Goal: Communication & Community: Answer question/provide support

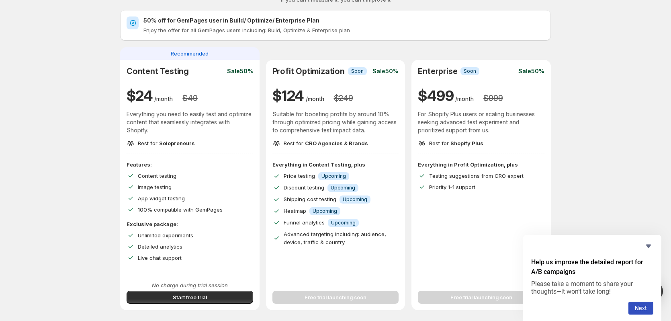
scroll to position [53, 0]
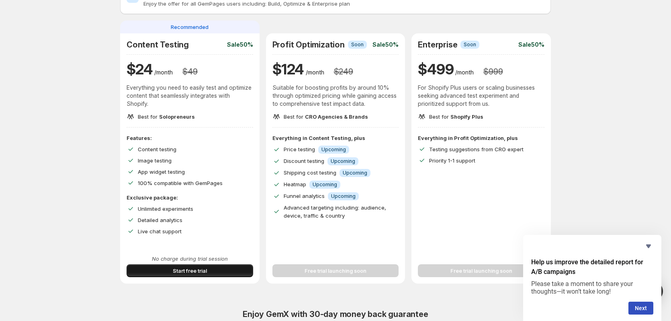
click at [161, 264] on button "Start free trial" at bounding box center [190, 270] width 127 height 13
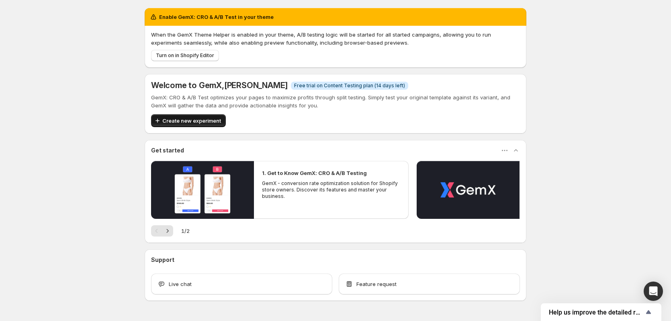
click at [195, 118] on span "Create new experiment" at bounding box center [191, 121] width 59 height 8
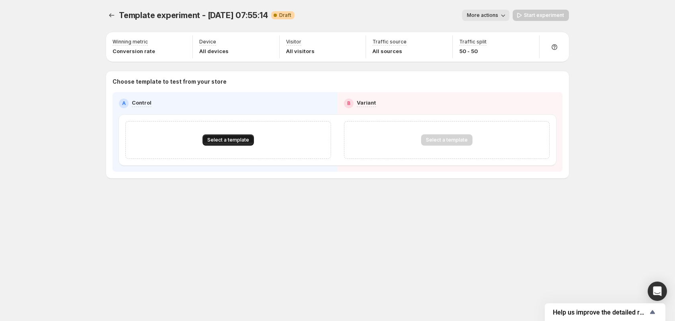
click at [245, 138] on span "Select a template" at bounding box center [228, 140] width 42 height 6
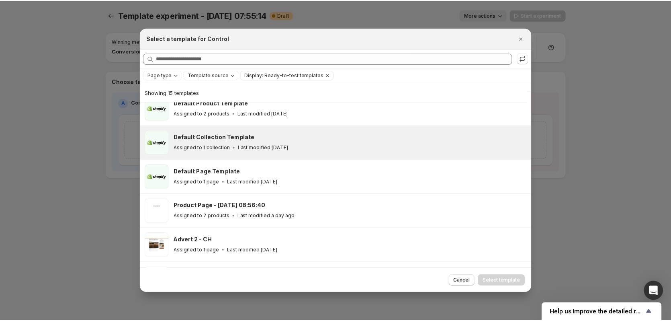
scroll to position [53, 0]
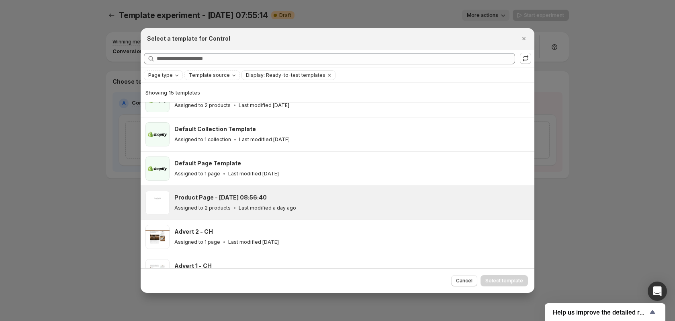
click at [233, 207] on icon ":rf:" at bounding box center [235, 208] width 8 height 8
click at [492, 279] on span "Select template" at bounding box center [504, 280] width 38 height 6
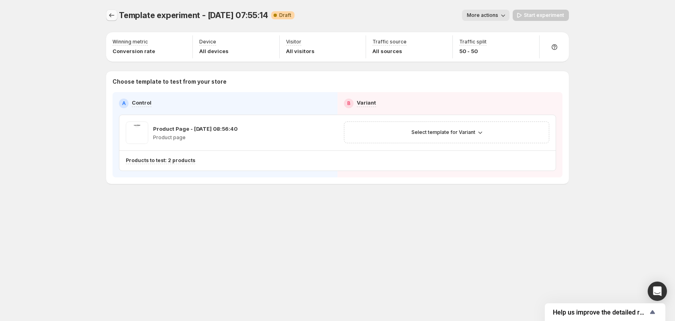
click at [115, 15] on icon "Experiments" at bounding box center [112, 15] width 8 height 8
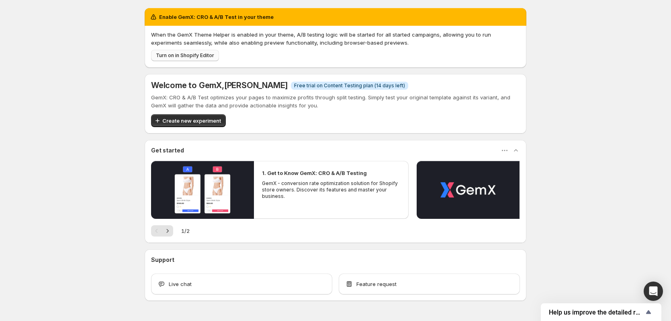
click at [206, 57] on span "Turn on in Shopify Editor" at bounding box center [185, 55] width 58 height 6
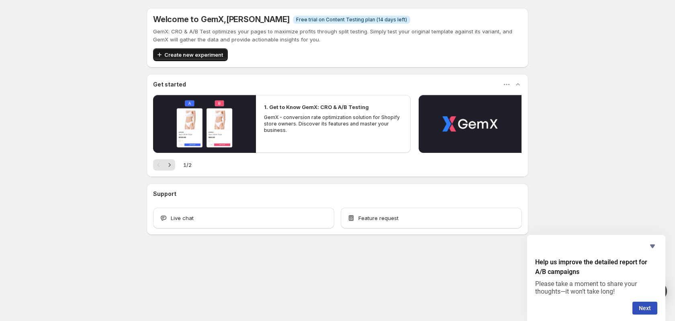
click at [186, 57] on span "Create new experiment" at bounding box center [193, 55] width 59 height 8
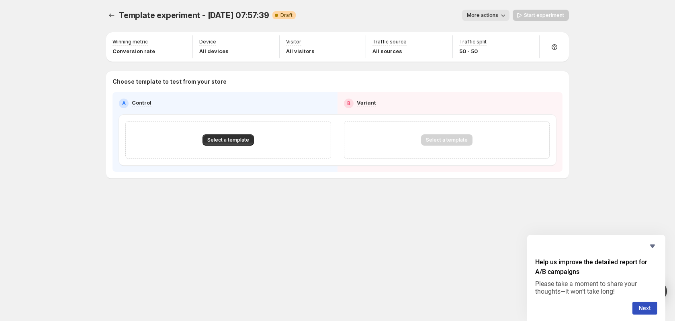
click at [494, 17] on span "More actions" at bounding box center [482, 15] width 31 height 6
click at [180, 41] on icon "button" at bounding box center [182, 43] width 8 height 8
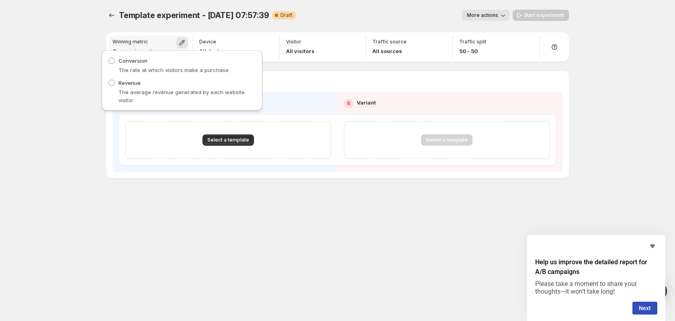
click at [180, 41] on icon "button" at bounding box center [182, 43] width 8 height 8
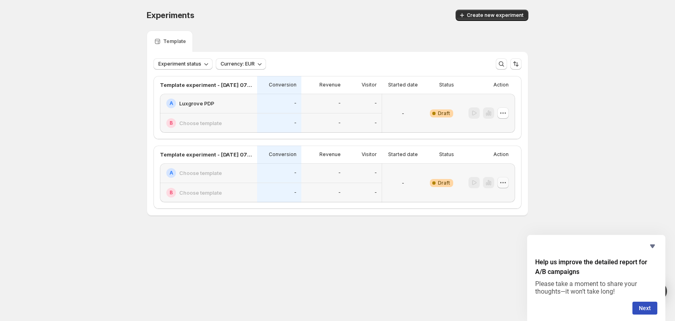
click at [505, 183] on icon "button" at bounding box center [505, 182] width 1 height 1
click at [506, 242] on span "Delete" at bounding box center [508, 240] width 39 height 8
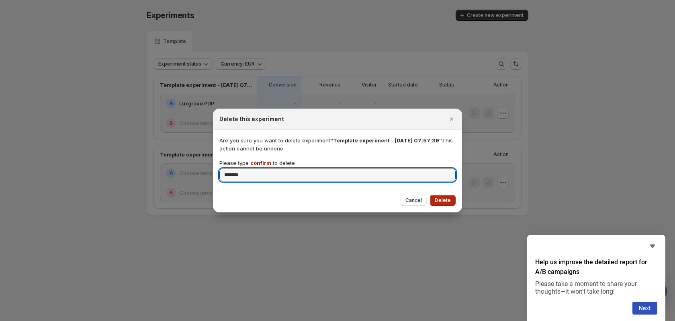
type input "*******"
click at [437, 201] on span "Delete" at bounding box center [443, 200] width 16 height 6
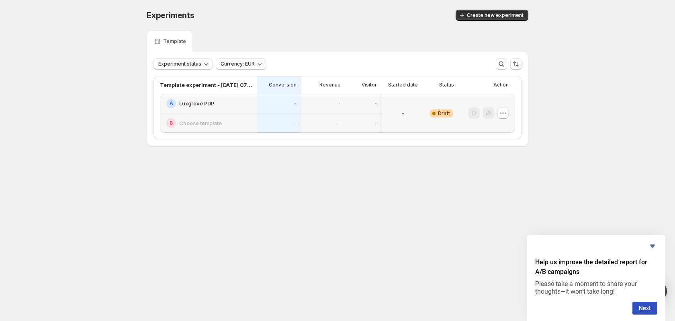
click at [236, 98] on div "A Luxgrove PDP" at bounding box center [208, 104] width 97 height 20
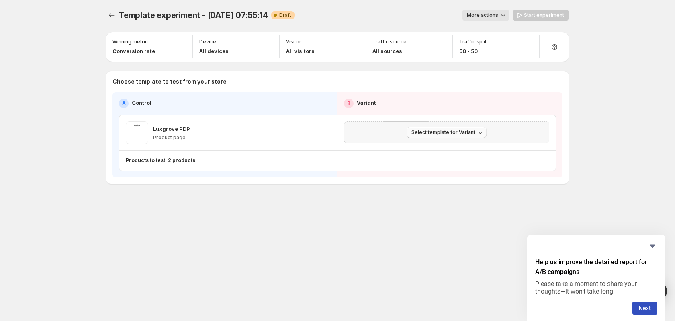
click at [422, 131] on span "Select template for Variant" at bounding box center [443, 132] width 64 height 6
click at [422, 147] on span "Select an existing template" at bounding box center [441, 149] width 68 height 6
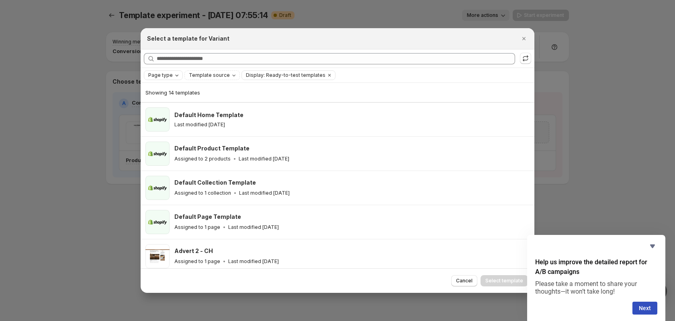
click at [171, 74] on span "Page type" at bounding box center [160, 75] width 25 height 6
click at [179, 110] on span "Product page" at bounding box center [176, 109] width 34 height 6
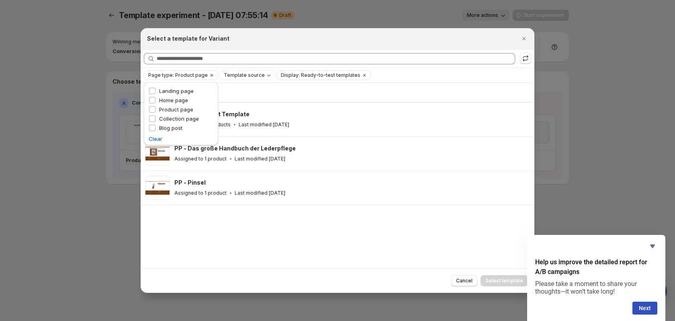
click at [265, 237] on div "Showing 3 templates Default Product Template Assigned to 2 products Last modifi…" at bounding box center [338, 175] width 394 height 185
click at [314, 73] on span "Display: Ready-to-test templates" at bounding box center [321, 75] width 80 height 6
click at [294, 93] on span "Ready-to-test templates" at bounding box center [316, 91] width 60 height 6
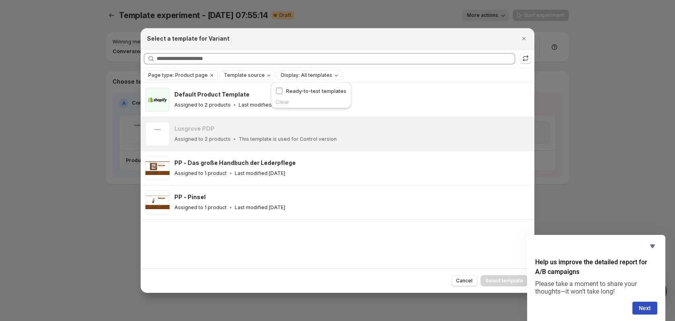
click at [292, 93] on span "Ready-to-test templates" at bounding box center [316, 91] width 60 height 6
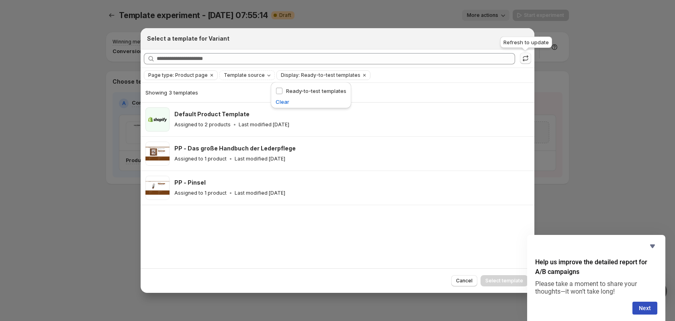
click at [526, 56] on icon ":r1e:" at bounding box center [526, 58] width 8 height 8
click at [525, 41] on icon "Close" at bounding box center [524, 39] width 8 height 8
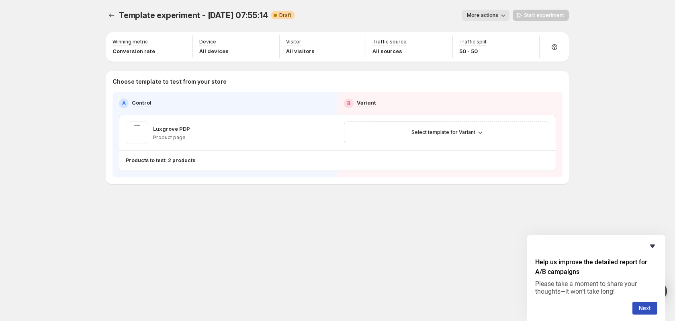
click at [651, 247] on icon "Hide survey" at bounding box center [653, 246] width 10 height 10
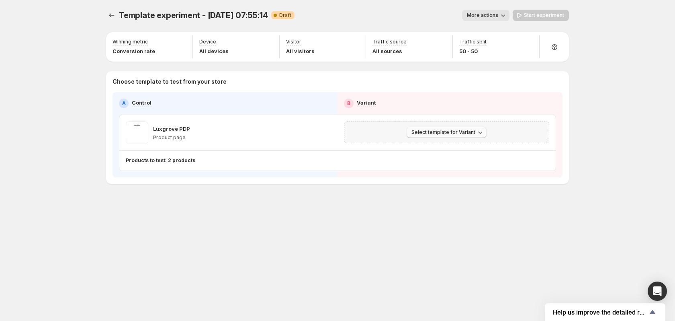
click at [452, 136] on button "Select template for Variant" at bounding box center [447, 132] width 80 height 11
click at [452, 145] on span "Select an existing template" at bounding box center [448, 149] width 82 height 8
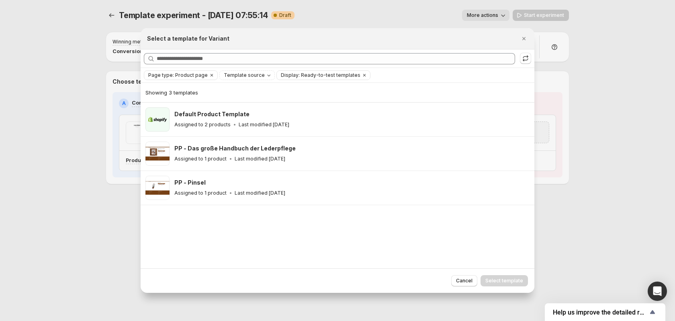
click at [517, 45] on div "Select a template for Variant" at bounding box center [338, 38] width 394 height 21
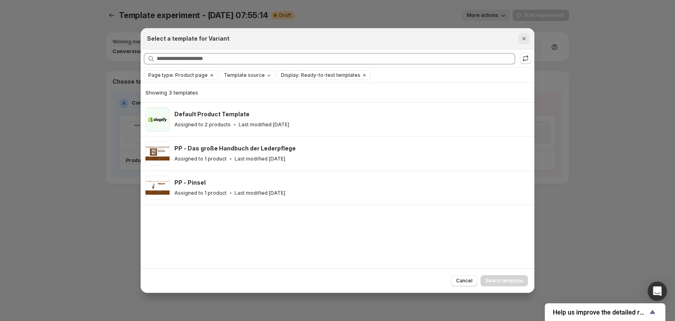
click at [524, 42] on icon "Close" at bounding box center [524, 39] width 8 height 8
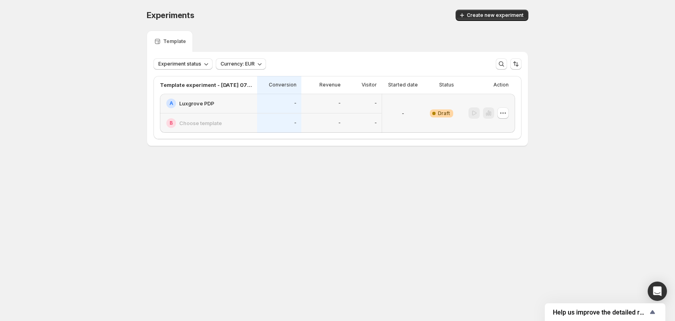
click at [221, 108] on div "A Luxgrove PDP" at bounding box center [208, 104] width 97 height 20
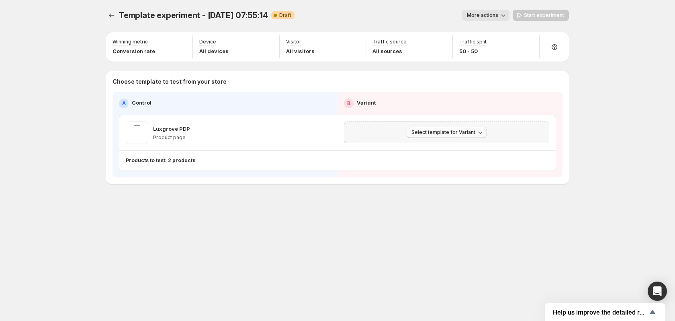
click at [420, 136] on button "Select template for Variant" at bounding box center [447, 132] width 80 height 11
click at [422, 147] on span "Select an existing template" at bounding box center [441, 149] width 68 height 6
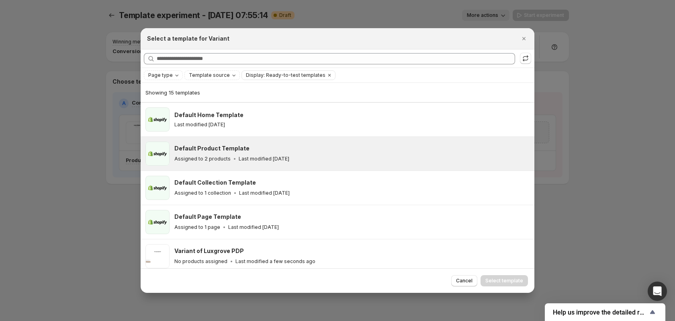
scroll to position [46, 0]
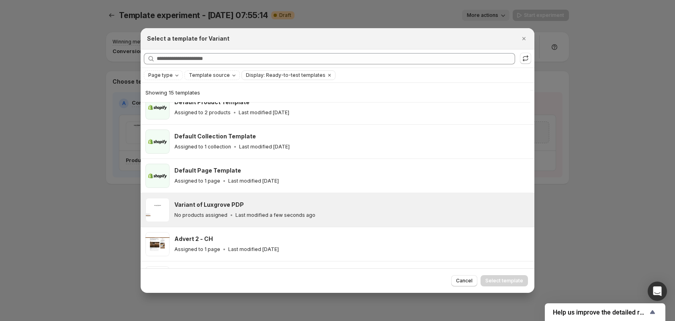
click at [244, 203] on div "Variant of Luxgrove PDP" at bounding box center [350, 205] width 353 height 8
click at [506, 280] on span "Select template" at bounding box center [504, 280] width 38 height 6
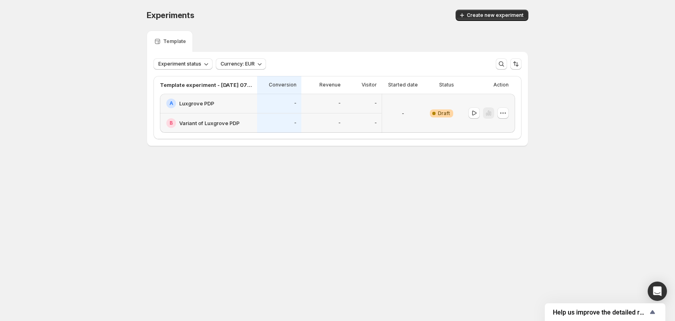
click at [446, 121] on div "Warning Complete Draft" at bounding box center [441, 112] width 25 height 29
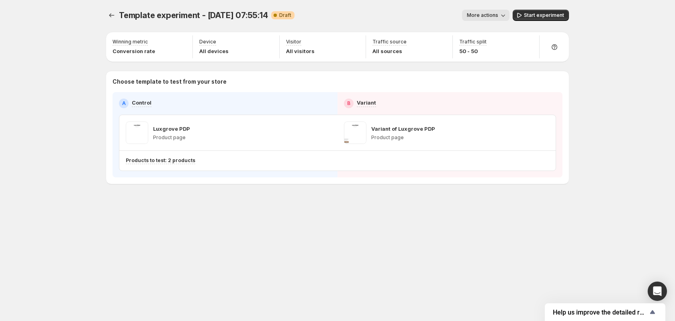
click at [558, 21] on div "Template experiment - [DATE] 07:55:14. This page is ready Template experiment -…" at bounding box center [337, 15] width 463 height 31
click at [553, 16] on span "Start experiment" at bounding box center [544, 15] width 40 height 6
click at [112, 9] on div "Template experiment - Aug 26, 07:55:14. This page is ready Template experiment …" at bounding box center [337, 15] width 463 height 31
click at [113, 12] on icon "Experiments" at bounding box center [112, 15] width 8 height 8
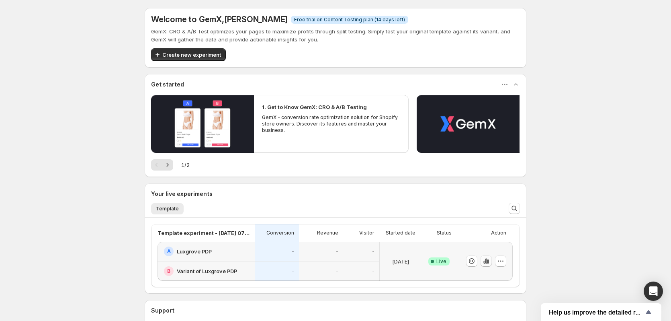
click at [487, 259] on icon "button" at bounding box center [486, 261] width 8 height 8
click at [489, 258] on icon "button" at bounding box center [486, 261] width 8 height 8
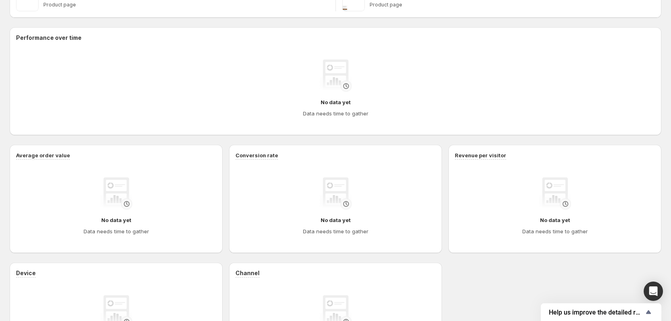
scroll to position [214, 0]
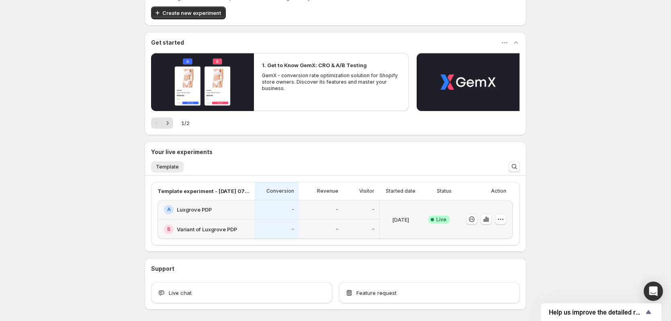
scroll to position [74, 0]
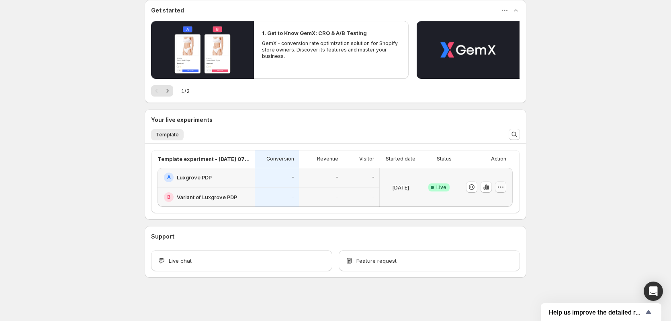
click at [502, 184] on icon "button" at bounding box center [501, 187] width 8 height 8
click at [501, 201] on span "Edit" at bounding box center [510, 204] width 84 height 8
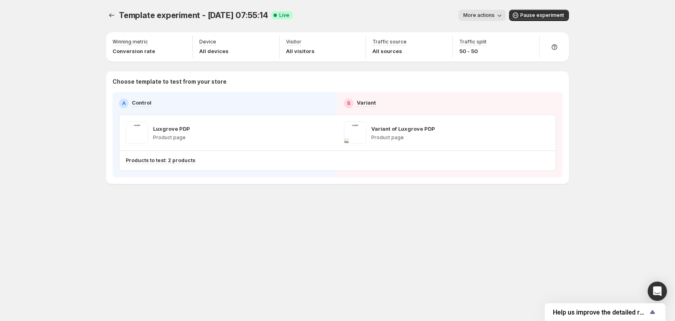
click at [494, 15] on span "More actions" at bounding box center [478, 15] width 31 height 6
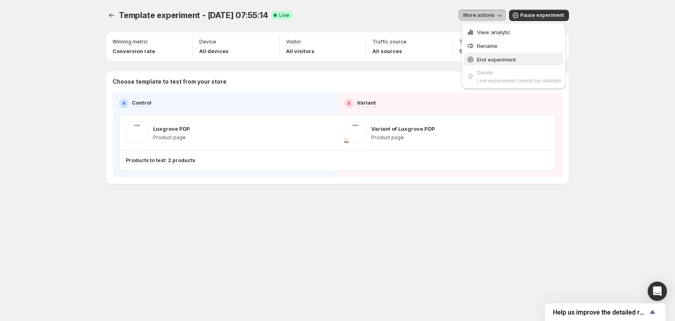
click at [515, 53] on button "End experiment" at bounding box center [513, 59] width 99 height 13
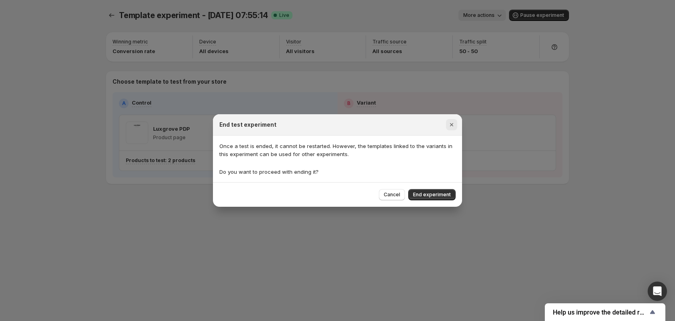
click at [448, 122] on icon "Close" at bounding box center [452, 125] width 8 height 8
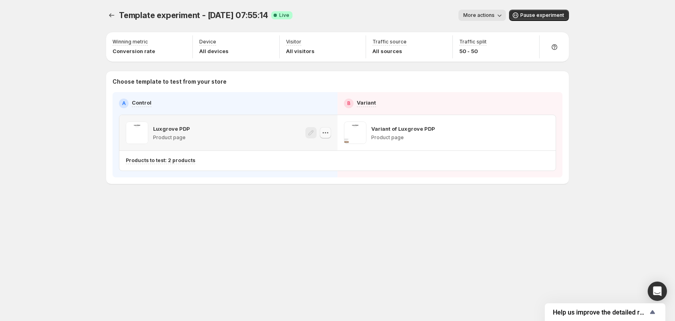
click at [328, 131] on icon "button" at bounding box center [325, 133] width 8 height 8
click at [544, 137] on button "button" at bounding box center [543, 132] width 11 height 11
click at [323, 194] on div "Template experiment - Aug 26, 07:55:14. This page is ready Template experiment …" at bounding box center [337, 113] width 482 height 227
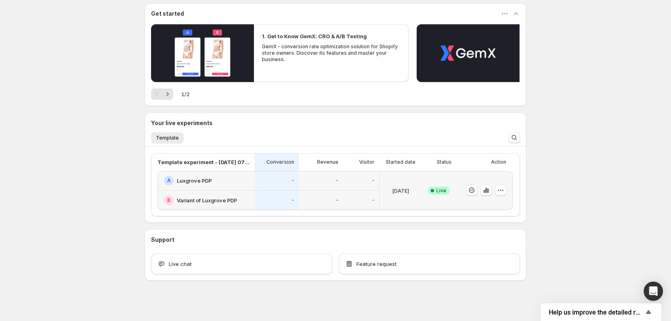
scroll to position [74, 0]
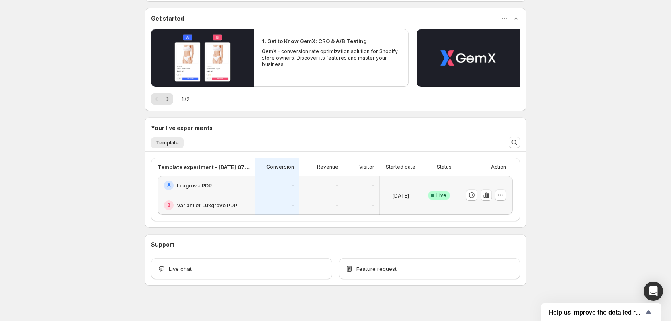
scroll to position [74, 0]
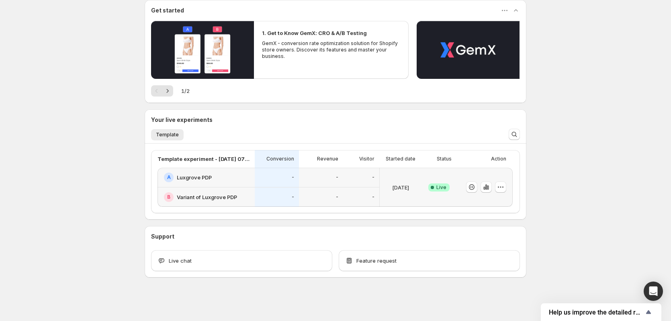
click at [223, 177] on div "A Luxgrove PDP" at bounding box center [207, 177] width 86 height 10
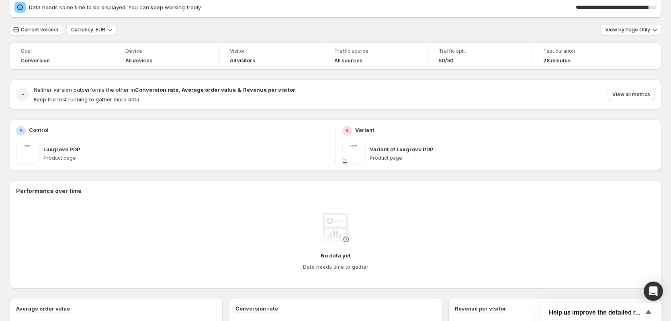
scroll to position [27, 0]
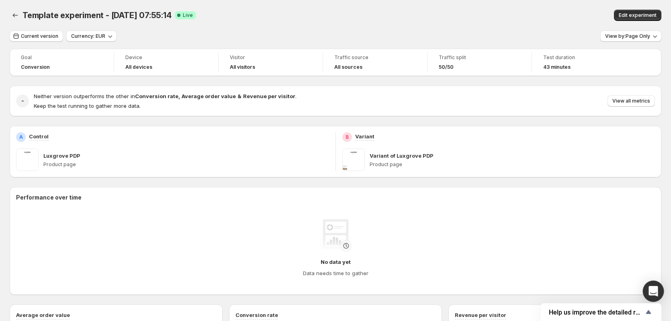
click at [658, 289] on div "Open Intercom Messenger" at bounding box center [653, 290] width 21 height 21
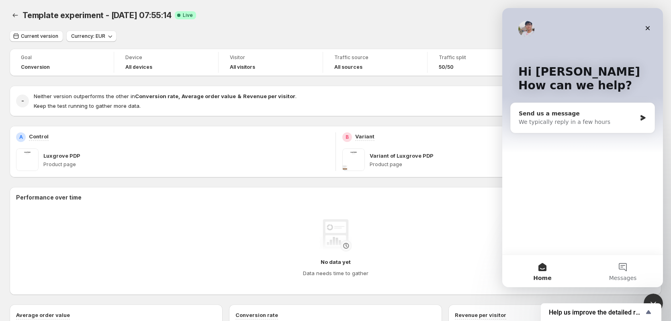
click at [602, 120] on div "We typically reply in a few hours" at bounding box center [578, 122] width 118 height 8
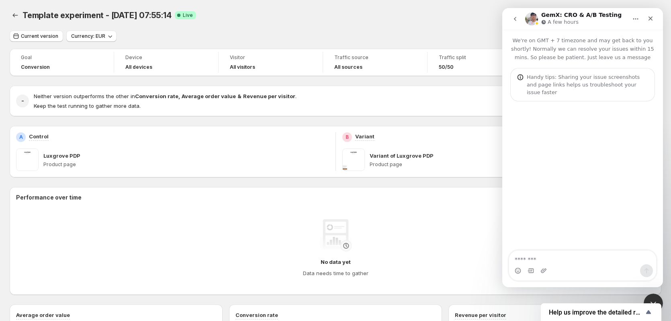
click at [574, 254] on textarea "Message…" at bounding box center [582, 257] width 147 height 14
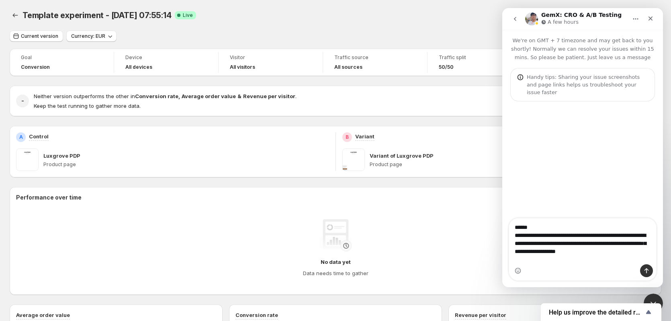
type textarea "**********"
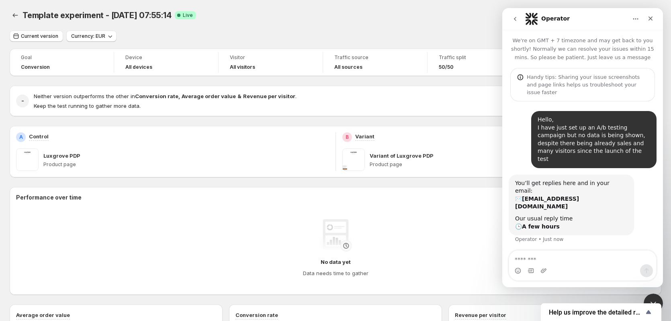
click at [272, 185] on div "Goal Conversion Device All devices Visitor All visitors Traffic source All sour…" at bounding box center [336, 289] width 652 height 481
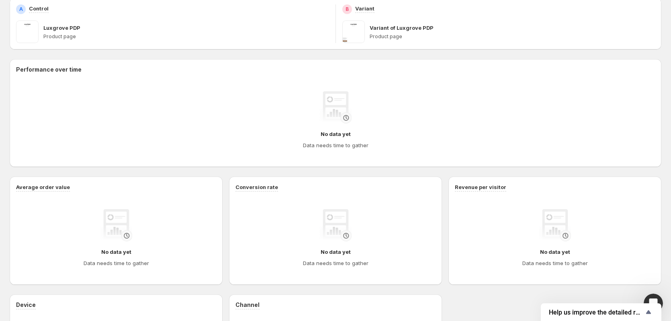
scroll to position [119, 0]
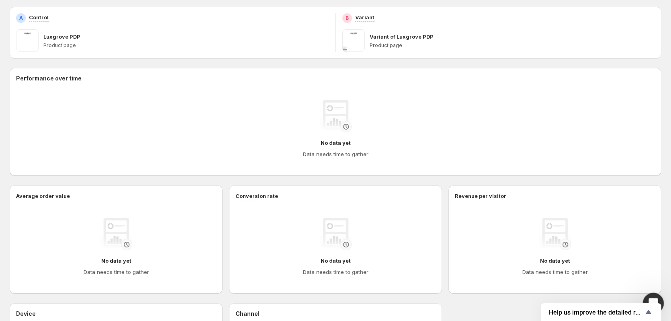
click at [650, 297] on icon "Open Intercom Messenger" at bounding box center [652, 301] width 13 height 13
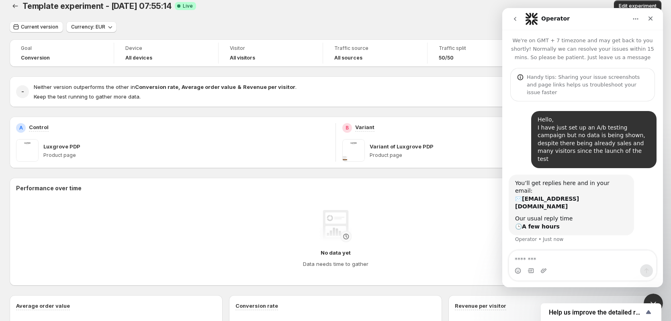
scroll to position [0, 0]
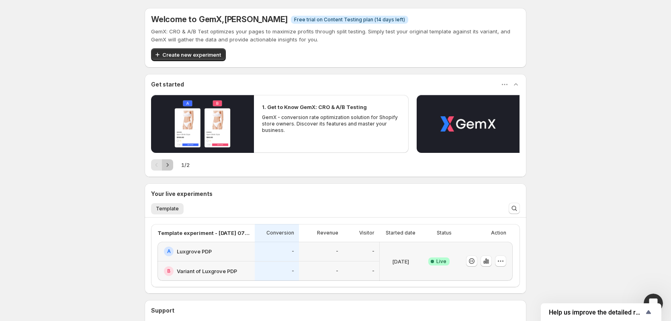
click at [166, 165] on icon "Next" at bounding box center [168, 165] width 8 height 8
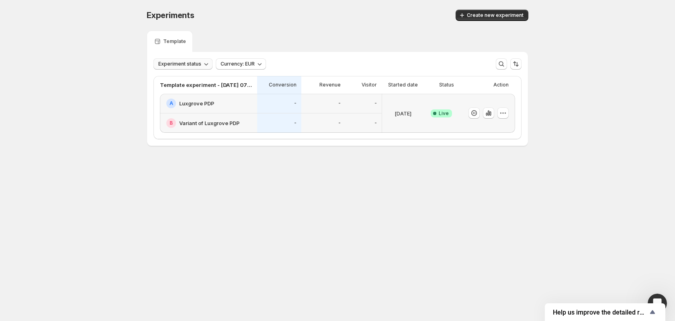
click at [196, 65] on span "Experiment status" at bounding box center [179, 64] width 43 height 6
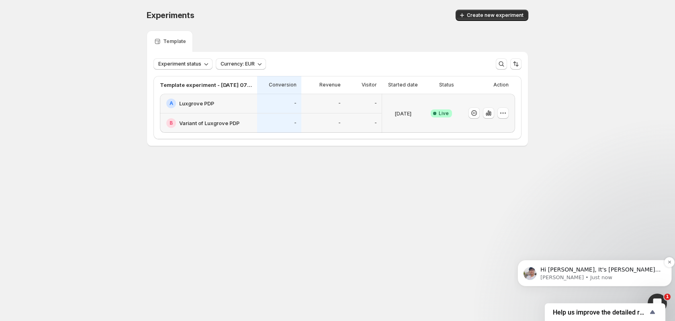
click at [591, 274] on p "Antony • Just now" at bounding box center [600, 277] width 121 height 7
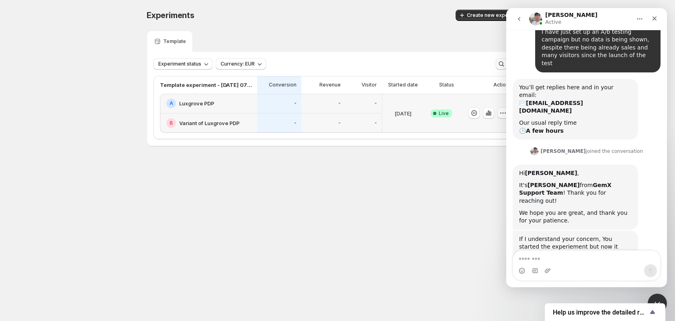
scroll to position [96, 0]
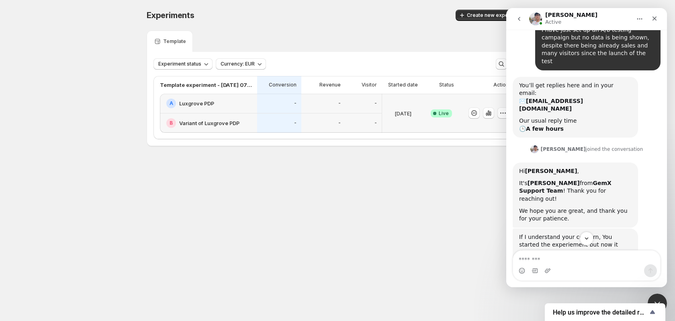
click at [584, 266] on div "Intercom messenger" at bounding box center [586, 270] width 147 height 13
click at [579, 263] on textarea "Message…" at bounding box center [586, 257] width 147 height 14
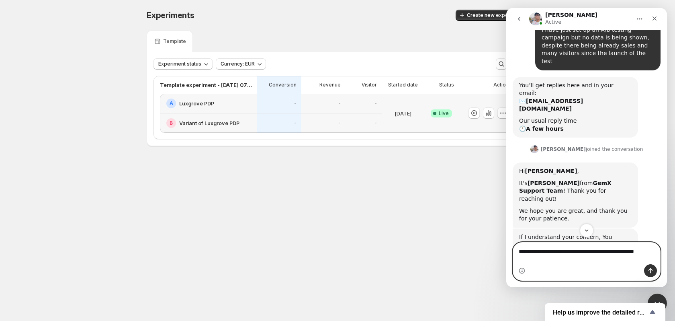
paste textarea "Message…"
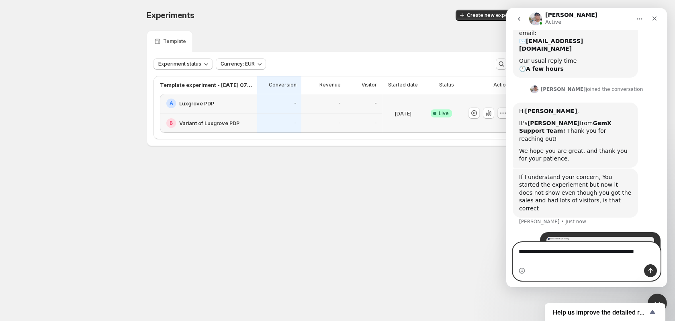
scroll to position [193, 0]
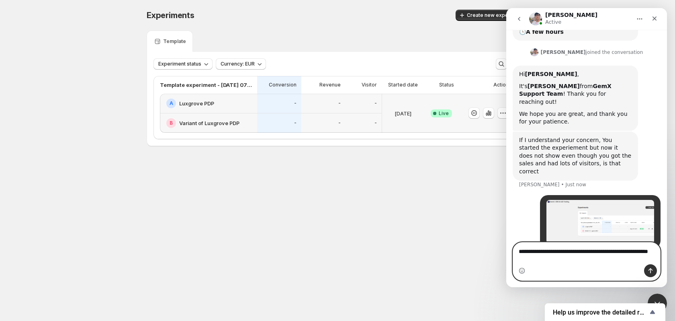
type textarea "**********"
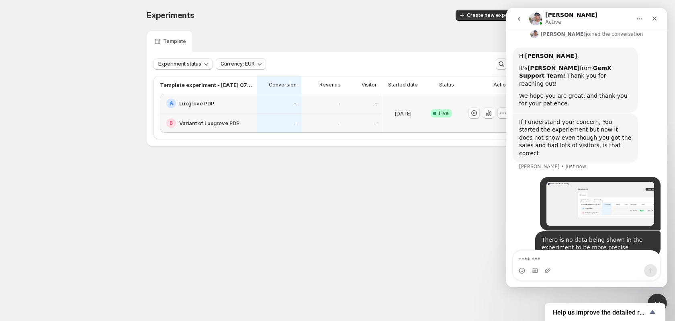
click at [587, 147] on div "Hello, I have just set up an A/b testing campaign but no data is being shown, d…" at bounding box center [587, 82] width 148 height 368
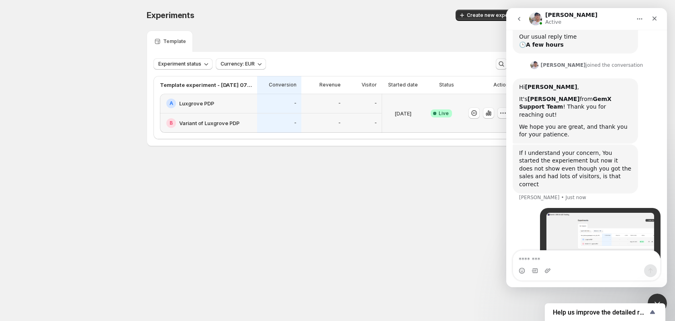
click at [592, 213] on img "Julian says…" at bounding box center [600, 235] width 108 height 44
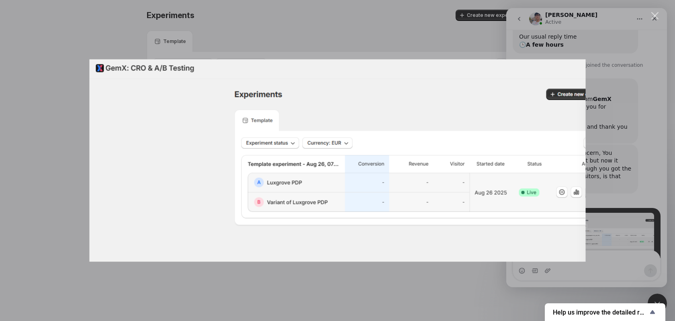
scroll to position [0, 0]
click at [622, 117] on div "Intercom messenger" at bounding box center [337, 160] width 675 height 321
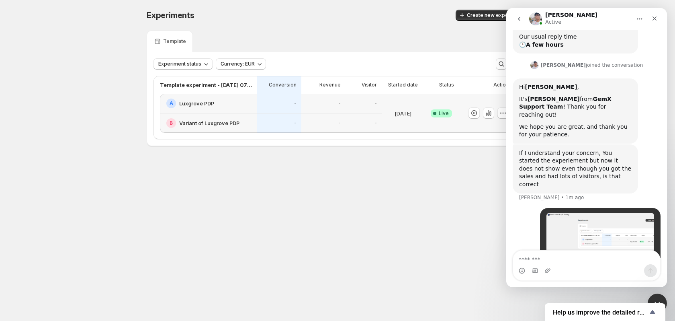
click at [581, 266] on div "Intercom messenger" at bounding box center [586, 270] width 147 height 13
click at [578, 262] on textarea "Message…" at bounding box center [586, 257] width 147 height 14
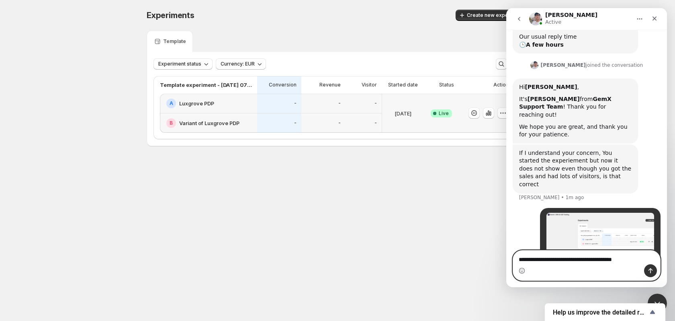
type textarea "**********"
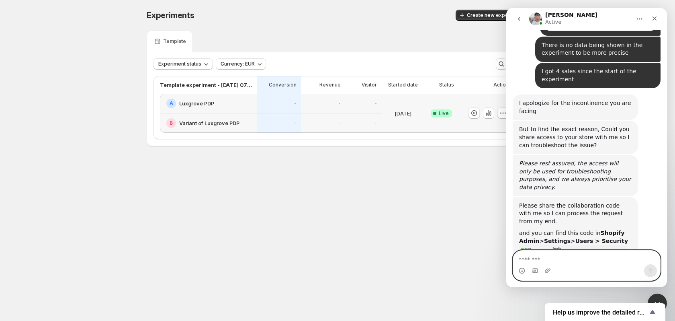
scroll to position [399, 0]
type textarea "**********"
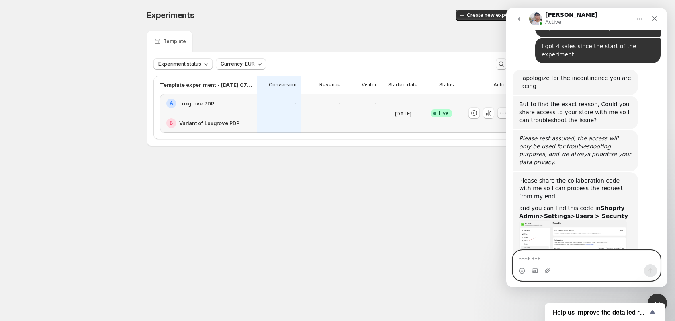
scroll to position [423, 0]
click at [555, 264] on div "Intercom messenger" at bounding box center [586, 270] width 147 height 13
click at [552, 261] on textarea "Message…" at bounding box center [586, 257] width 147 height 14
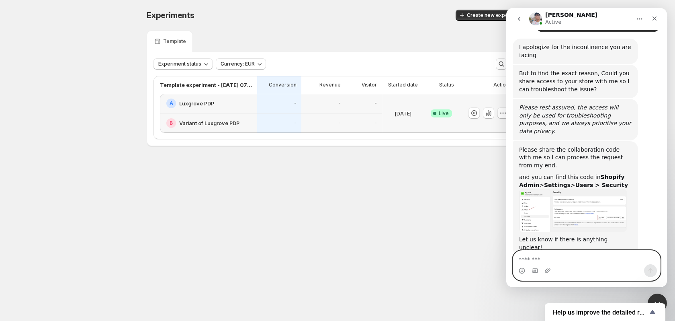
scroll to position [454, 0]
paste textarea "****"
type textarea "****"
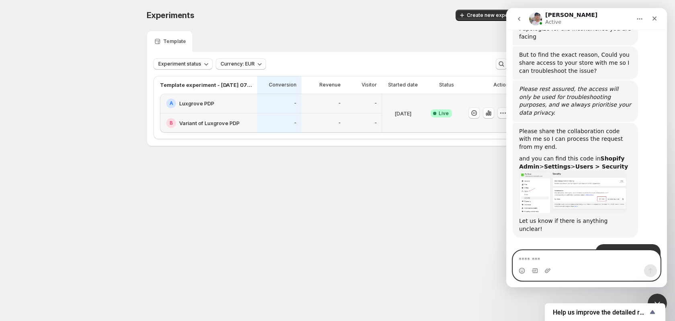
scroll to position [473, 0]
click at [542, 253] on textarea "Message…" at bounding box center [586, 257] width 147 height 14
type textarea "*"
type textarea "*********"
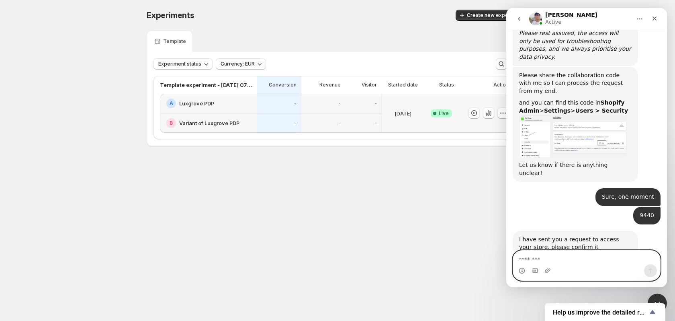
scroll to position [529, 0]
type textarea "**********"
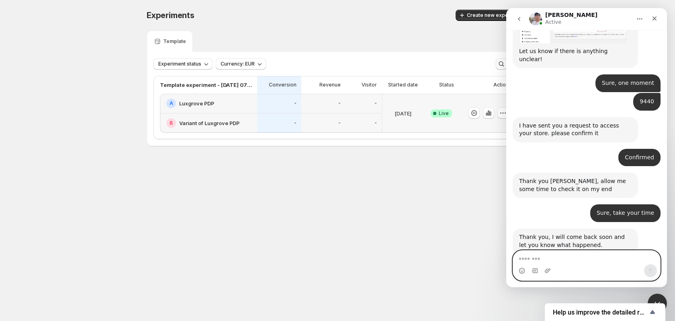
scroll to position [611, 0]
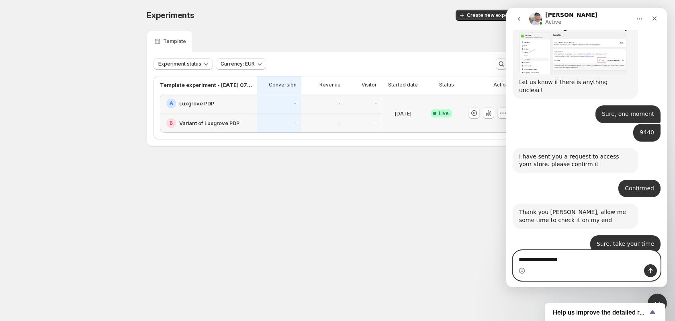
type textarea "**********"
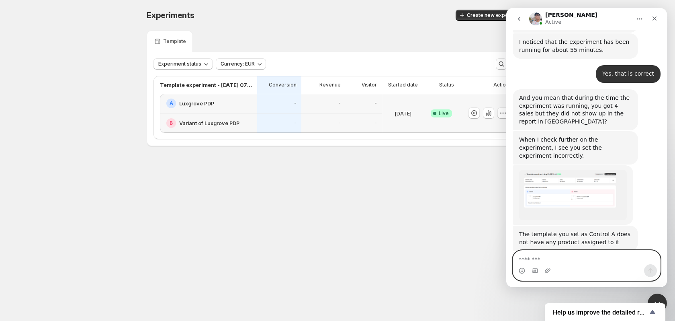
scroll to position [870, 0]
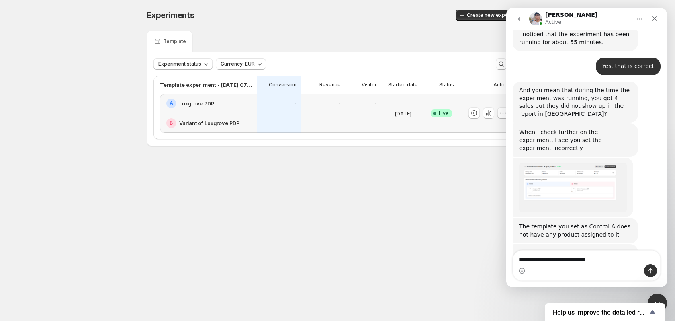
drag, startPoint x: 589, startPoint y: 192, endPoint x: 636, endPoint y: 190, distance: 47.4
click at [636, 270] on div "So to resolve the issue, you have to assign the product to the template "Luxgro…" at bounding box center [575, 286] width 125 height 33
copy b ""Luxgrove PDP""
click at [621, 255] on textarea "**********" at bounding box center [586, 257] width 147 height 14
paste textarea "**********"
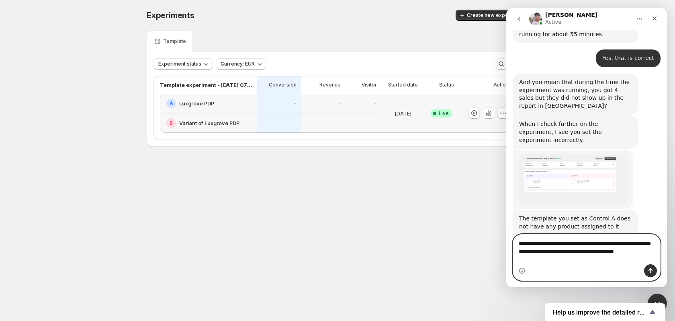
scroll to position [886, 0]
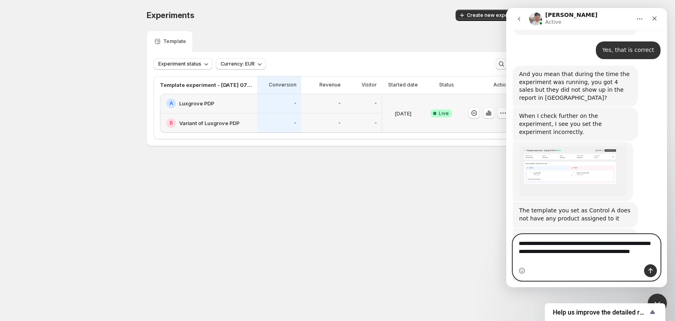
type textarea "**********"
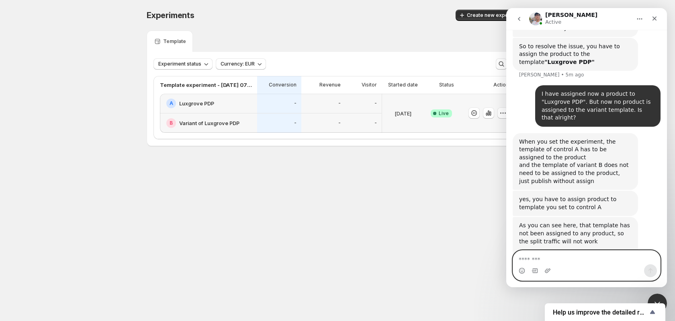
scroll to position [1124, 0]
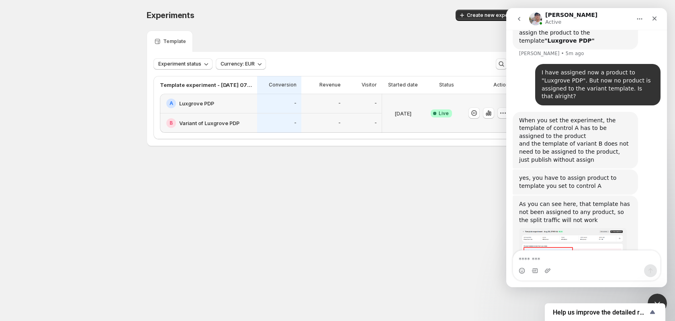
click at [560, 228] on img "Antony says…" at bounding box center [573, 254] width 108 height 53
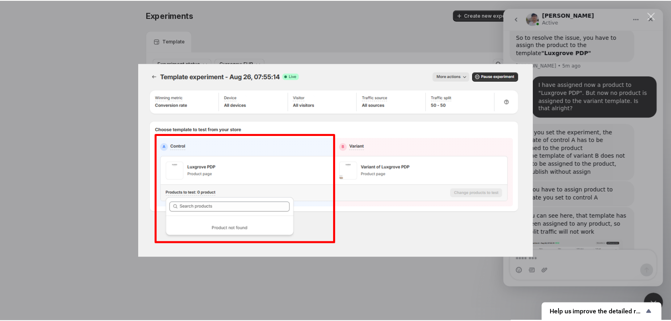
scroll to position [1112, 0]
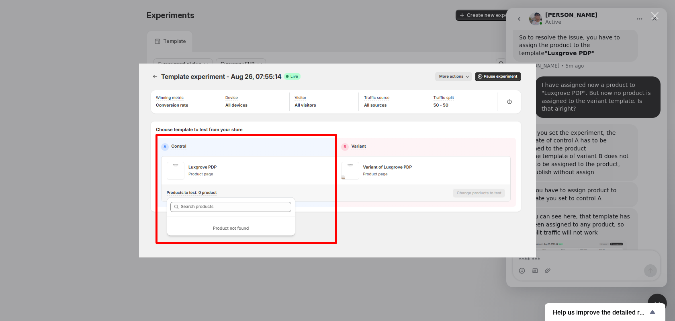
click at [147, 167] on img "Close" at bounding box center [337, 160] width 397 height 194
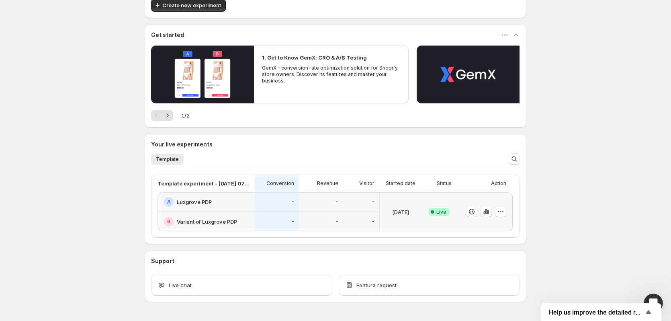
scroll to position [53, 0]
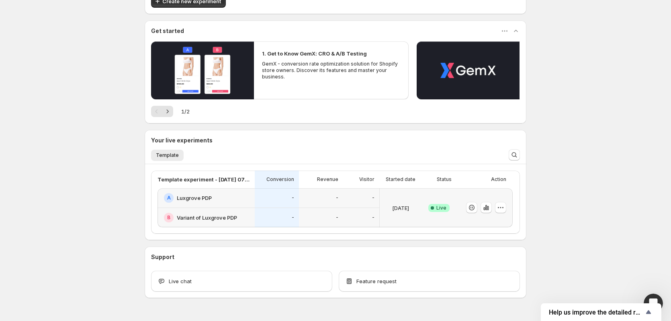
click at [201, 198] on h2 "Luxgrove PDP" at bounding box center [194, 198] width 35 height 8
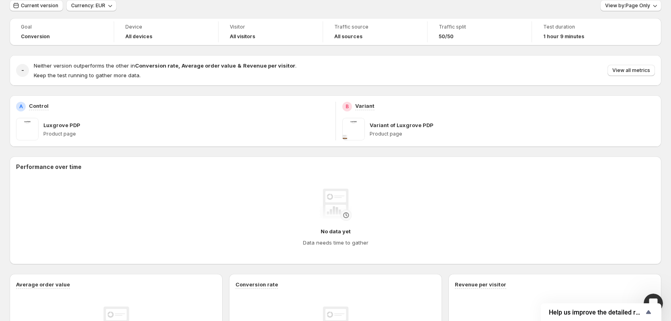
scroll to position [27, 0]
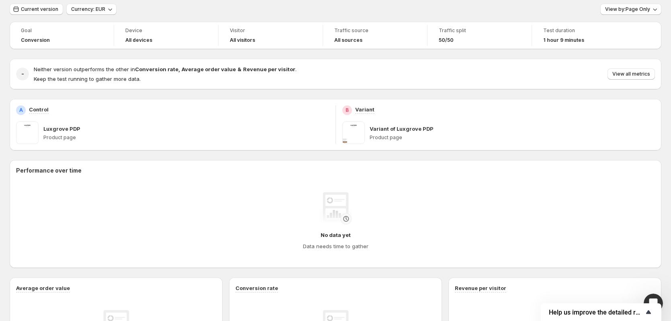
click at [648, 311] on icon "Show survey - Help us improve the detailed report for A/B campaigns" at bounding box center [648, 312] width 5 height 4
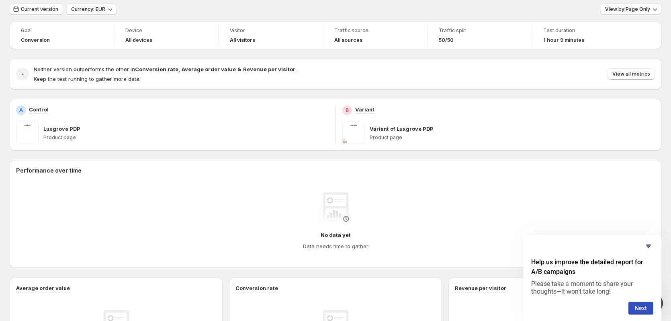
click at [648, 311] on button "Next" at bounding box center [640, 307] width 25 height 13
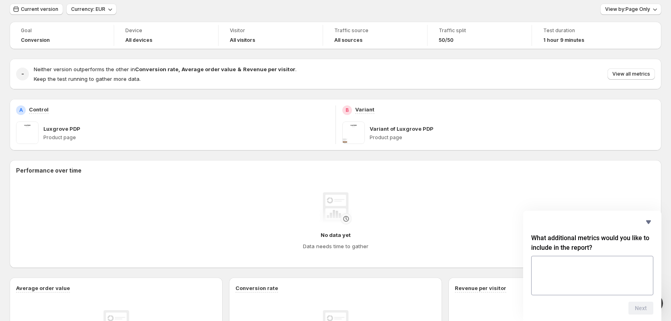
drag, startPoint x: 645, startPoint y: 221, endPoint x: 648, endPoint y: 228, distance: 7.4
click at [645, 221] on icon "Hide survey" at bounding box center [649, 222] width 10 height 10
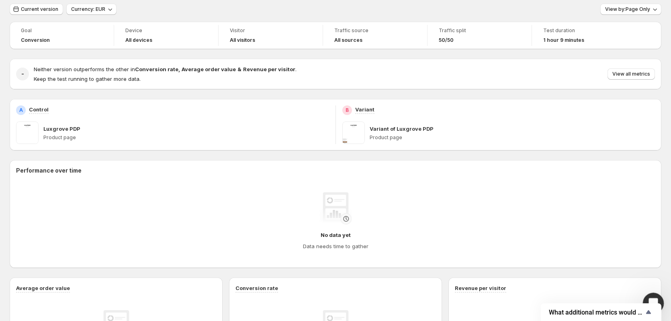
click at [653, 294] on div "Open Intercom Messenger" at bounding box center [652, 302] width 27 height 27
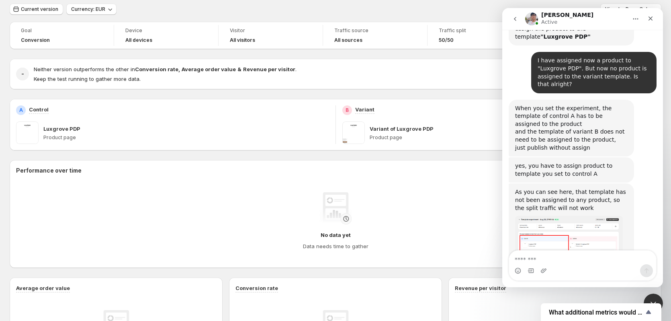
scroll to position [1135, 0]
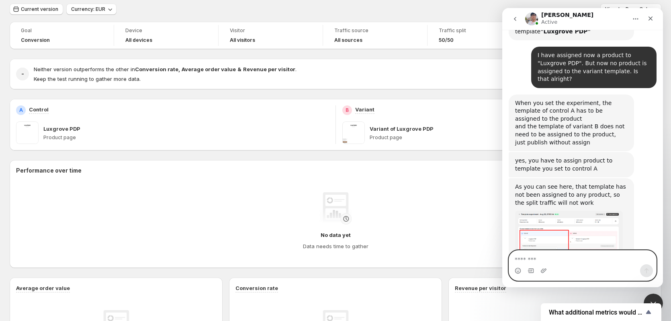
paste textarea "*"
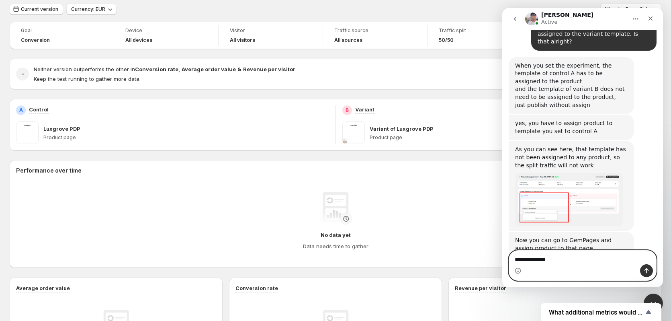
type textarea "**********"
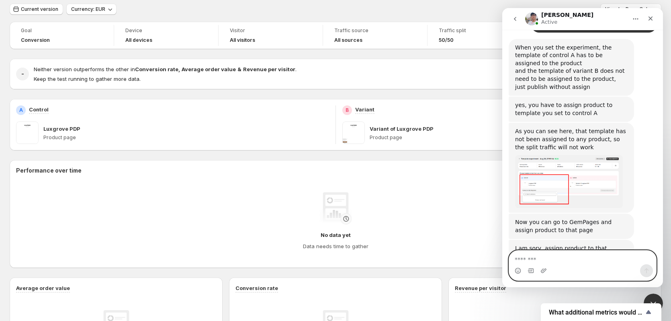
click at [583, 254] on textarea "Message…" at bounding box center [582, 257] width 147 height 14
paste textarea "*"
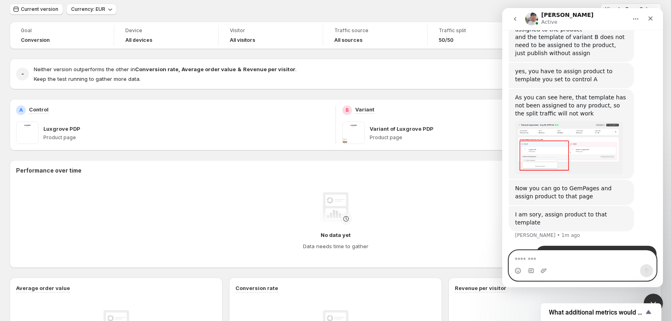
scroll to position [1234, 0]
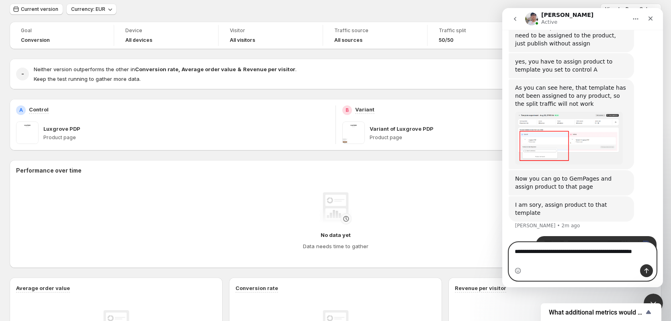
type textarea "**********"
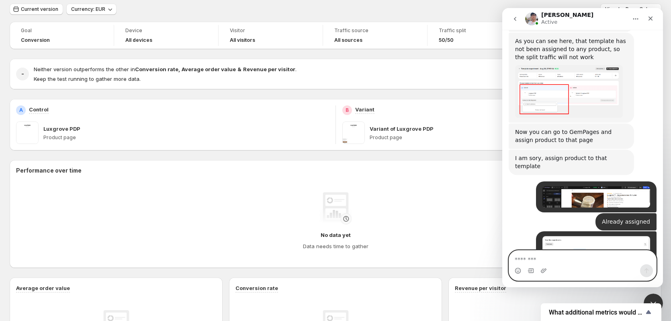
scroll to position [1287, 0]
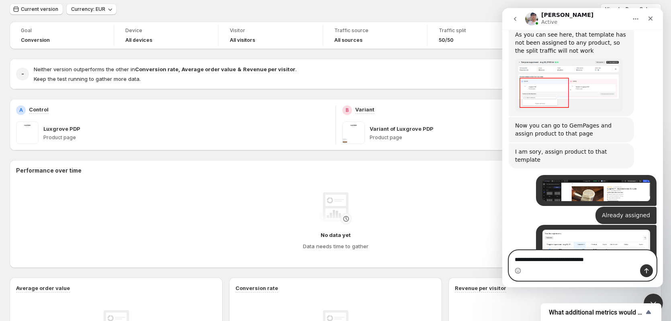
type textarea "**********"
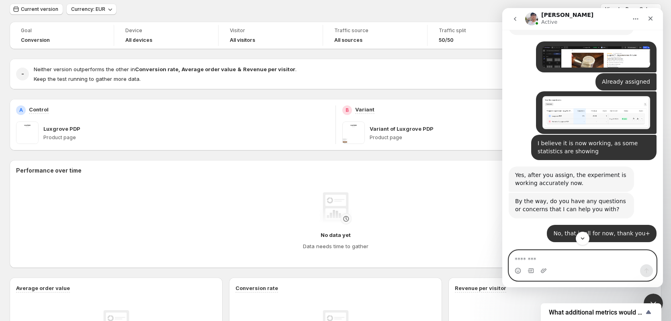
scroll to position [1420, 0]
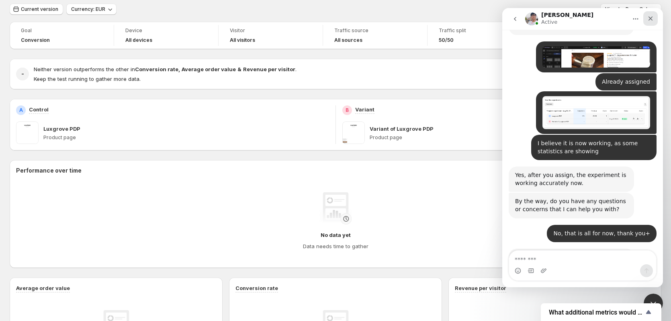
click at [652, 22] on div "Close" at bounding box center [650, 18] width 14 height 14
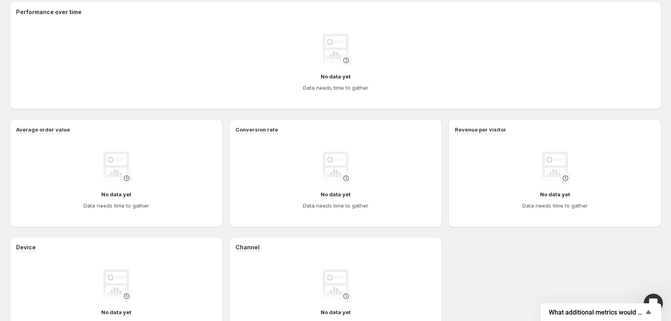
scroll to position [253, 0]
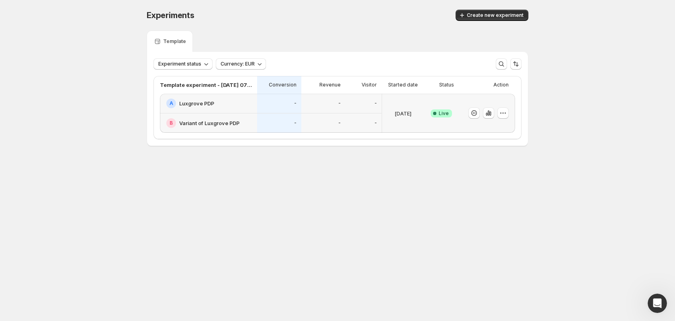
click at [246, 114] on div "B Variant of Luxgrove PDP" at bounding box center [208, 122] width 97 height 19
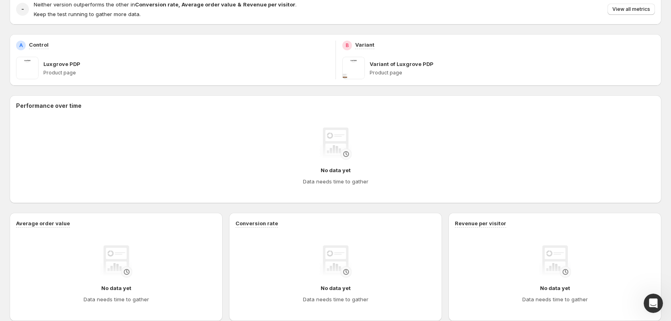
scroll to position [53, 0]
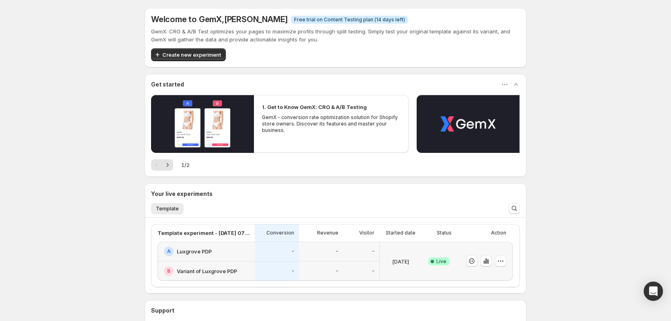
click at [198, 249] on h2 "Luxgrove PDP" at bounding box center [194, 251] width 35 height 8
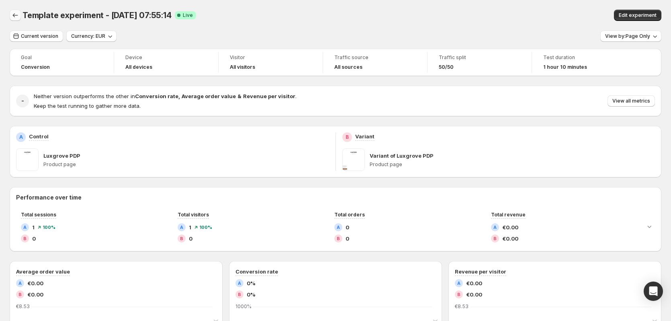
click at [15, 12] on icon "Back" at bounding box center [15, 15] width 8 height 8
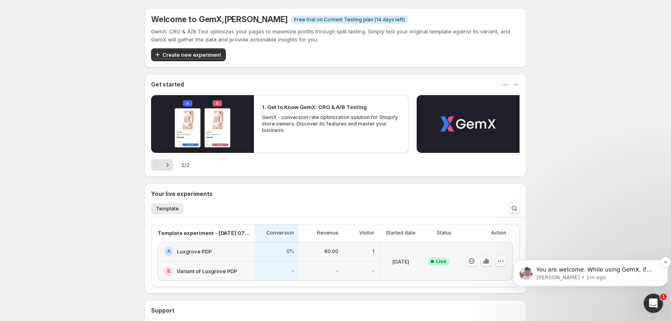
click at [597, 272] on p "You are welcome. While using GemX, if you have anything you want me to help wit…" at bounding box center [596, 270] width 121 height 8
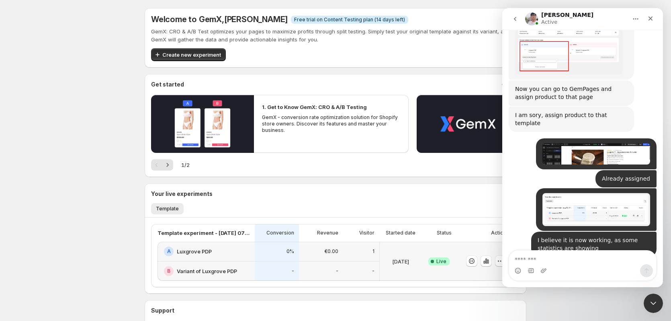
scroll to position [1351, 0]
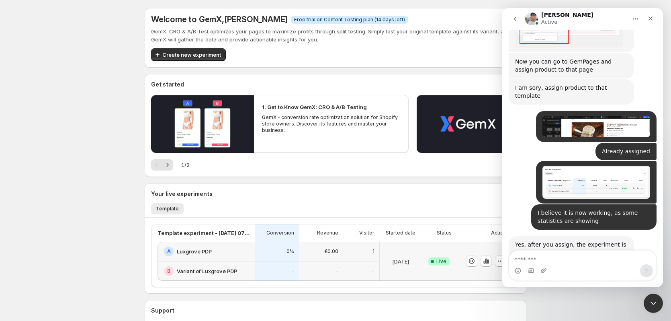
click at [77, 180] on div "Welcome to GemX , Julian Wlodarczyk Info Free trial on Content Testing plan (14…" at bounding box center [335, 197] width 671 height 395
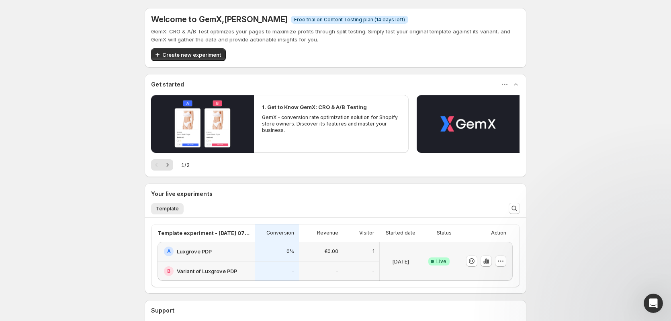
scroll to position [1213, 0]
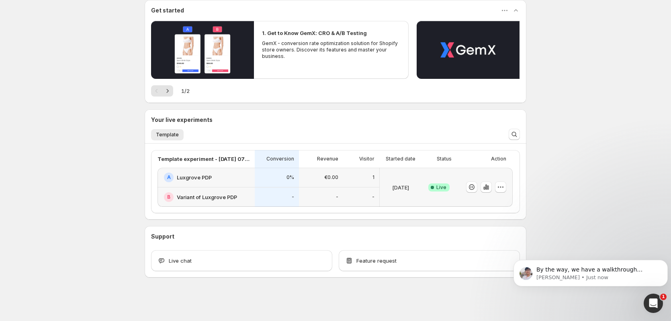
click at [319, 194] on div "-" at bounding box center [321, 197] width 35 height 10
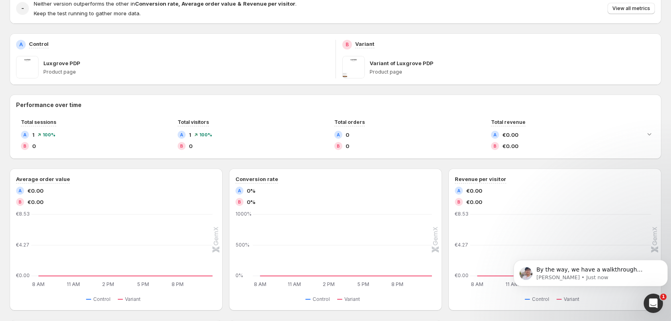
scroll to position [25, 0]
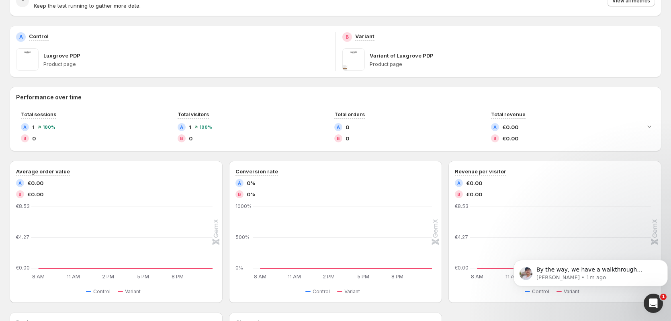
scroll to position [107, 0]
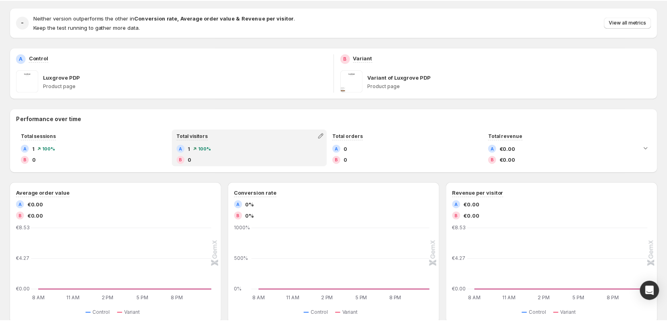
scroll to position [51, 0]
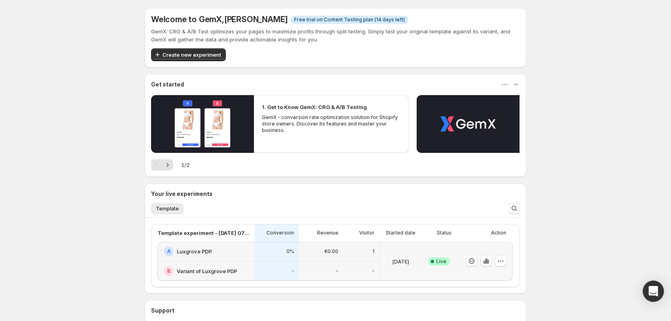
click at [655, 288] on icon "Open Intercom Messenger" at bounding box center [653, 291] width 9 height 10
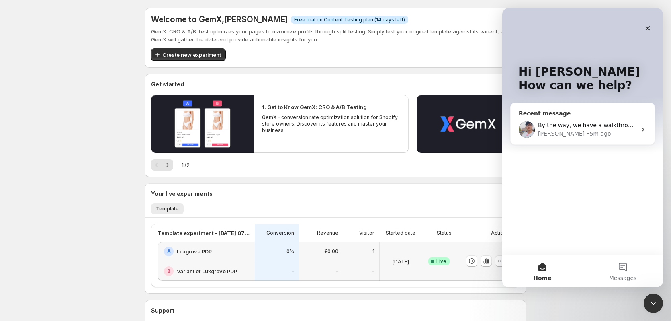
click at [576, 129] on div "By the way, we have a walkthrough session designed to guide you through GemX, s…" at bounding box center [587, 125] width 99 height 8
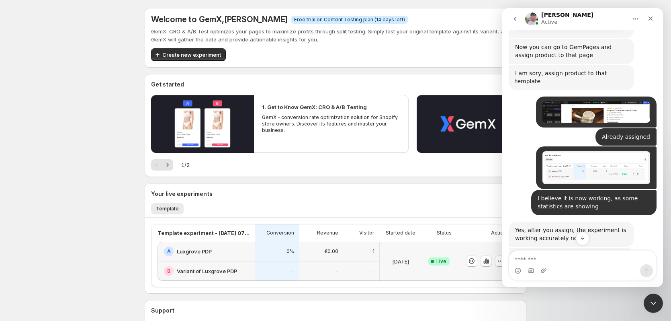
scroll to position [1420, 0]
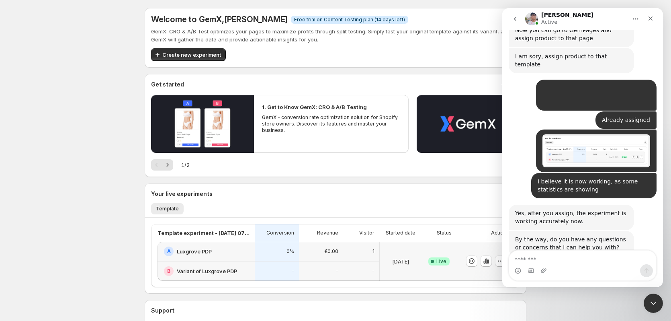
scroll to position [1420, 0]
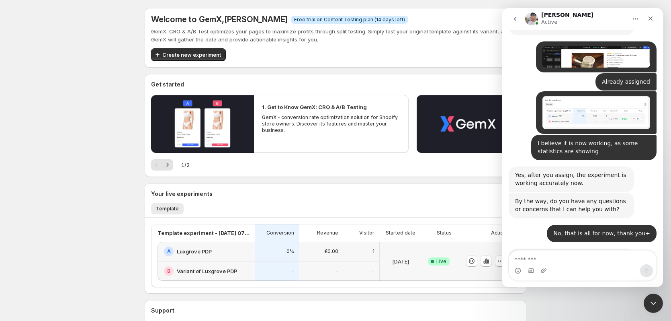
click at [535, 264] on textarea "Message…" at bounding box center [582, 257] width 147 height 14
type textarea "**********"
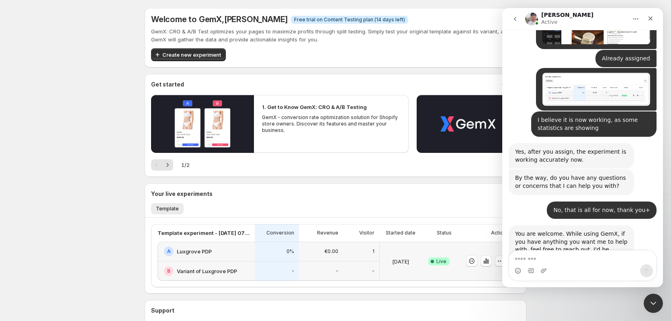
scroll to position [1444, 0]
type textarea "*"
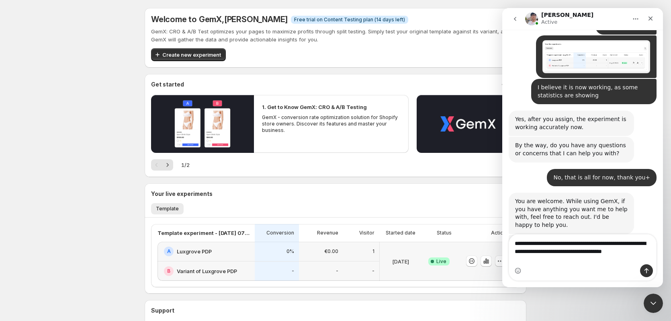
scroll to position [1484, 0]
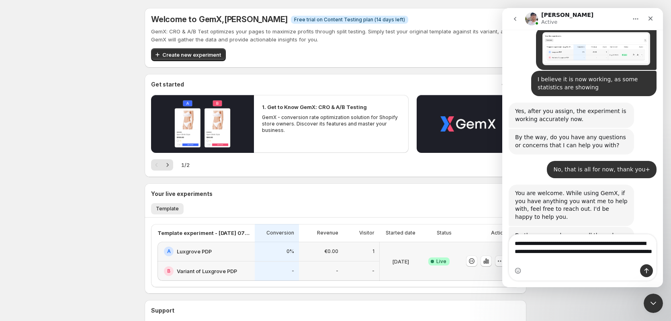
type textarea "**********"
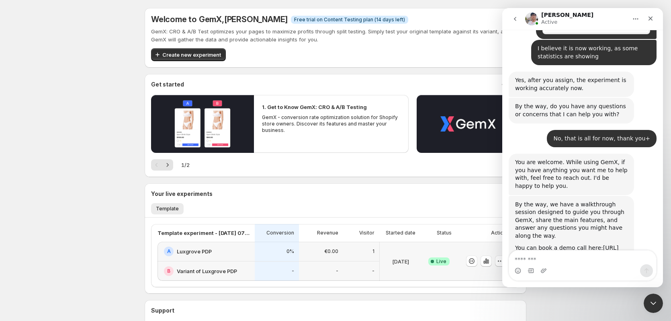
scroll to position [1515, 0]
click at [234, 260] on div "A Luxgrove PDP" at bounding box center [206, 251] width 97 height 20
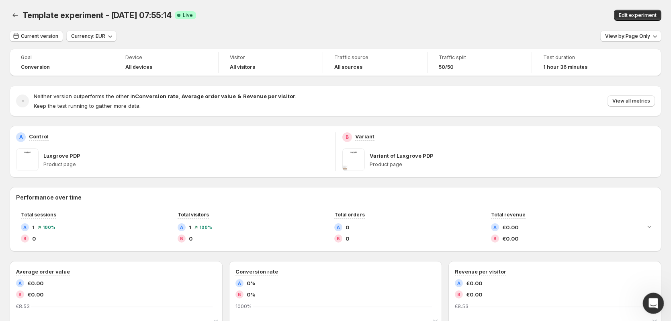
click at [657, 304] on div "Open Intercom Messenger" at bounding box center [652, 302] width 27 height 27
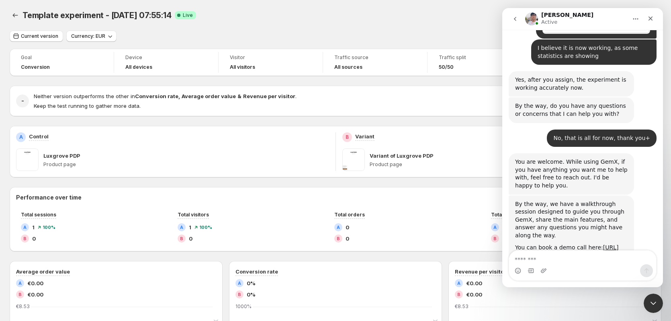
scroll to position [1576, 0]
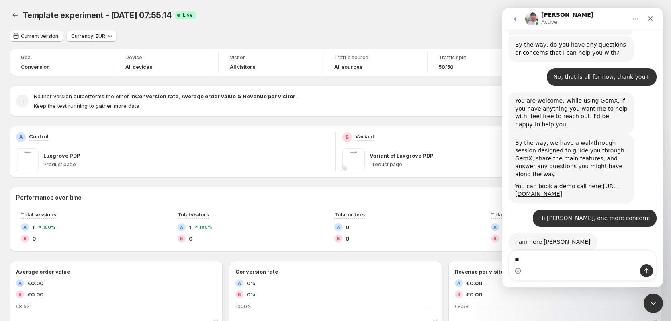
type textarea "*"
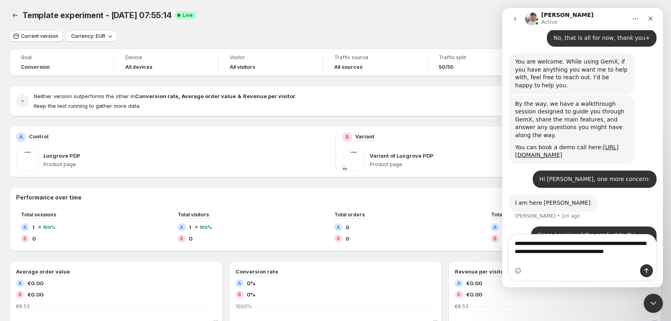
scroll to position [1623, 0]
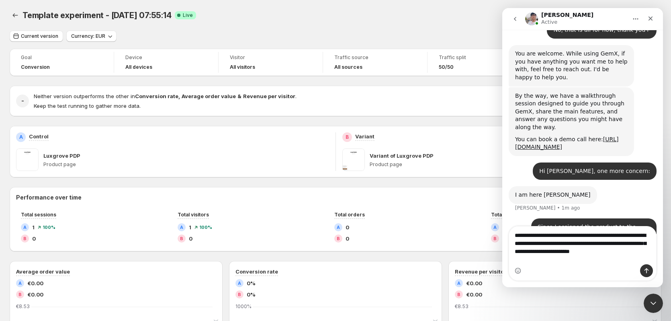
type textarea "**********"
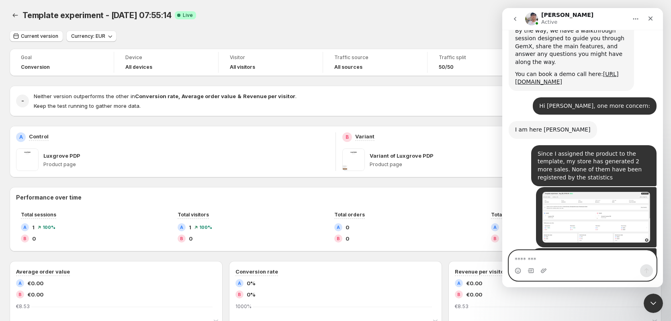
scroll to position [1722, 0]
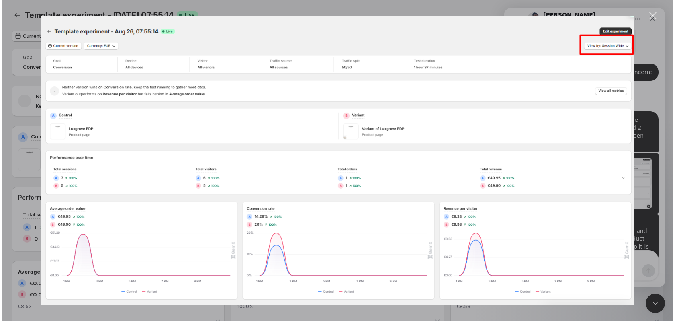
scroll to position [1753, 0]
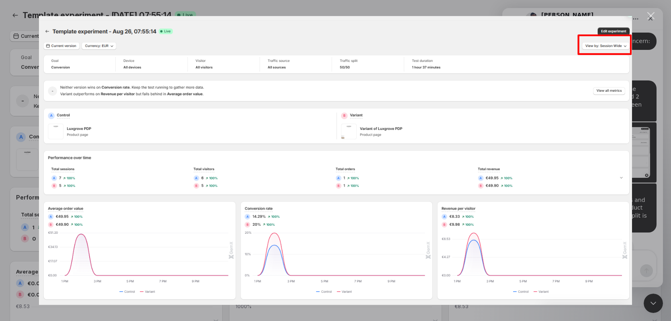
click at [649, 186] on div "Intercom messenger" at bounding box center [335, 160] width 671 height 321
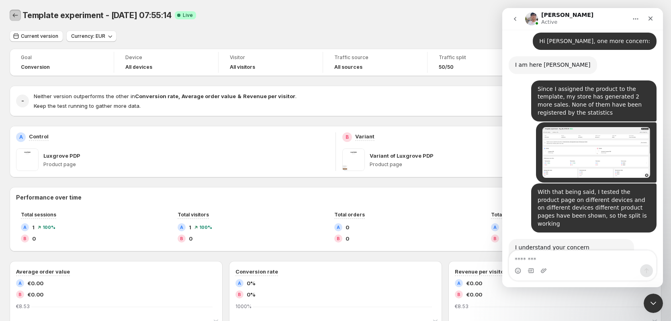
click at [15, 16] on icon "Back" at bounding box center [15, 15] width 8 height 8
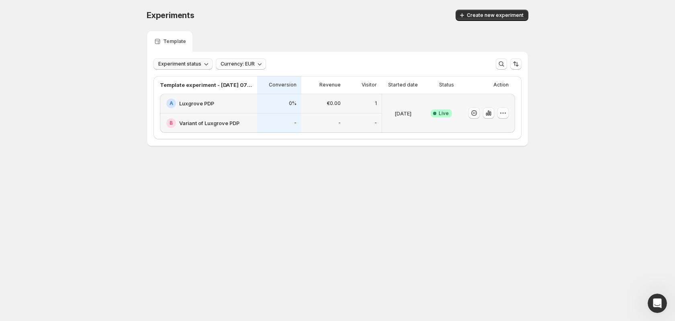
click at [188, 62] on span "Experiment status" at bounding box center [179, 64] width 43 height 6
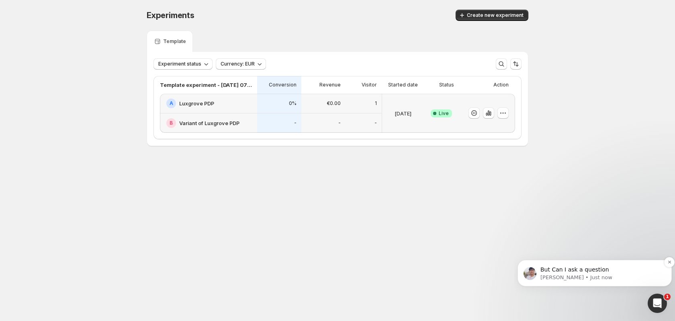
click at [578, 274] on p "[PERSON_NAME] • Just now" at bounding box center [600, 277] width 121 height 7
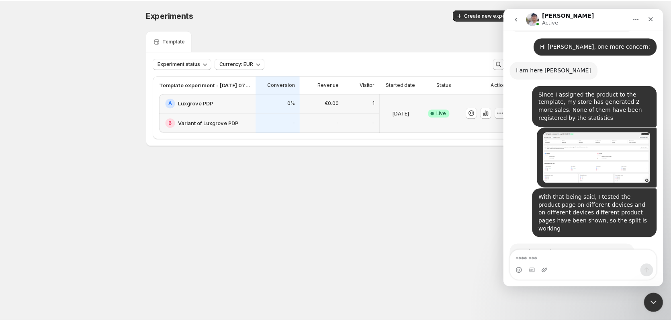
scroll to position [1754, 0]
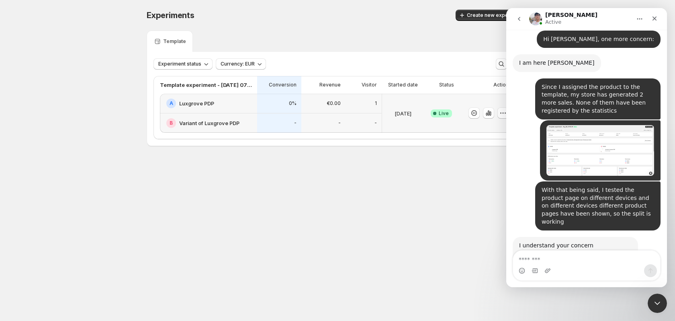
click at [438, 226] on body "Experiments. This page is ready Experiments Create new experiment Template Expe…" at bounding box center [337, 160] width 675 height 321
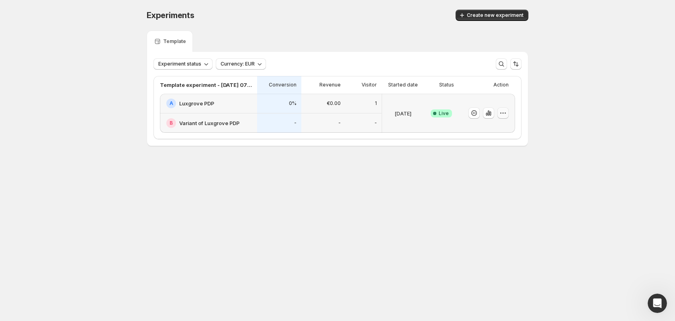
click at [504, 111] on icon "button" at bounding box center [503, 113] width 8 height 8
click at [196, 108] on div "A Luxgrove PDP" at bounding box center [209, 103] width 86 height 10
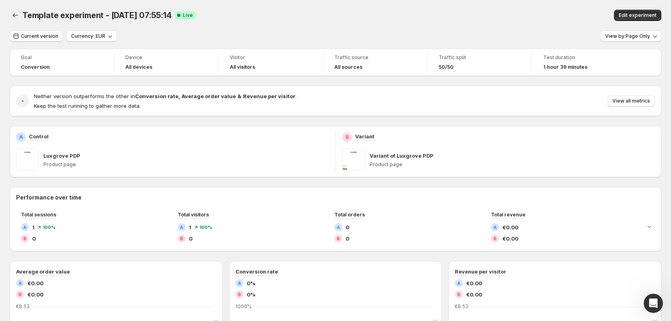
click at [43, 39] on button "Current version" at bounding box center [36, 36] width 53 height 11
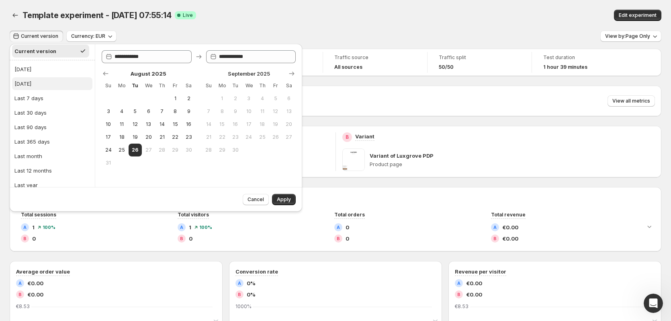
scroll to position [20, 0]
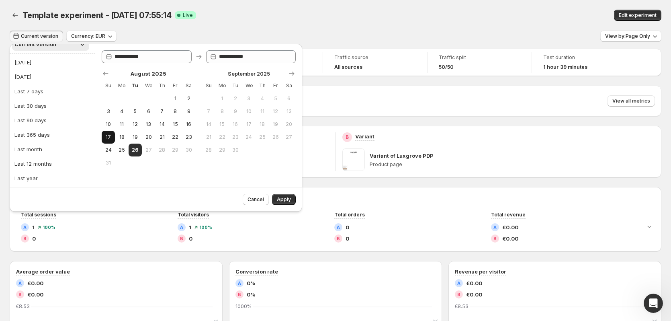
drag, startPoint x: 105, startPoint y: 137, endPoint x: 112, endPoint y: 140, distance: 7.9
click at [106, 137] on span "17" at bounding box center [108, 137] width 7 height 6
type input "**********"
click at [135, 151] on span "26" at bounding box center [135, 150] width 7 height 6
type input "**********"
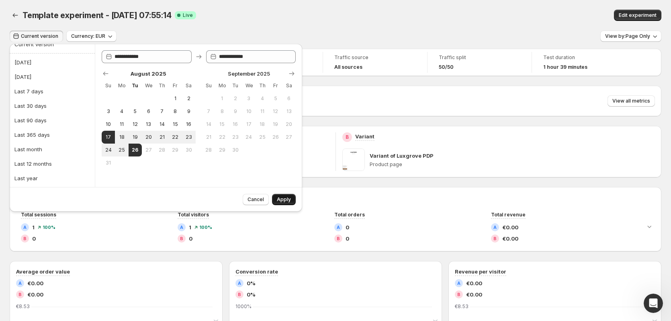
click at [281, 196] on button "Apply" at bounding box center [284, 199] width 24 height 11
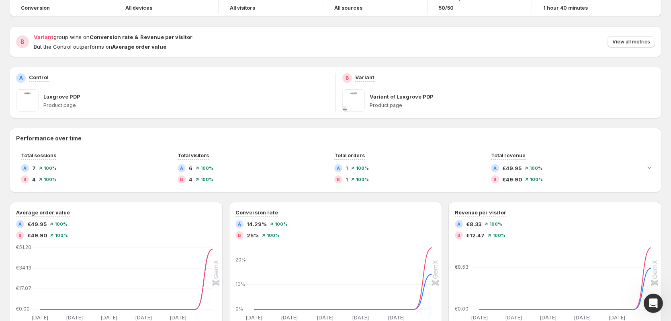
scroll to position [0, 0]
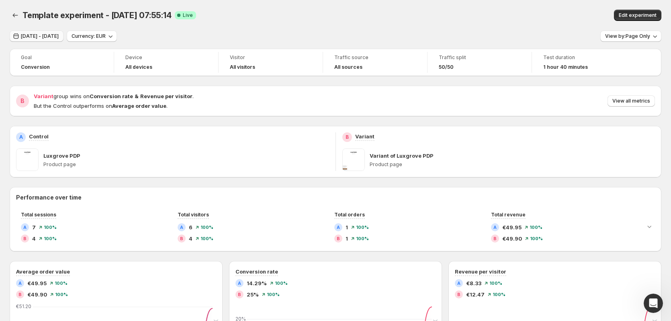
click at [44, 33] on button "[DATE] - [DATE]" at bounding box center [37, 36] width 54 height 11
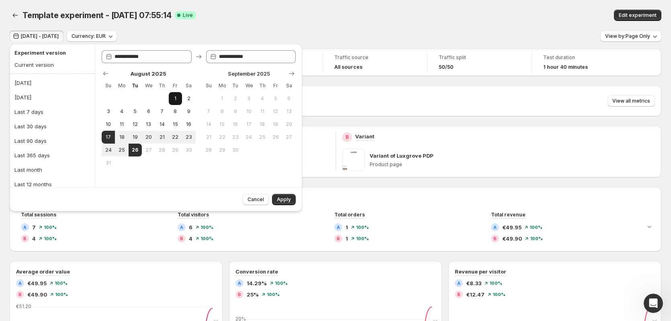
click at [171, 100] on button "1" at bounding box center [175, 98] width 13 height 13
type input "**********"
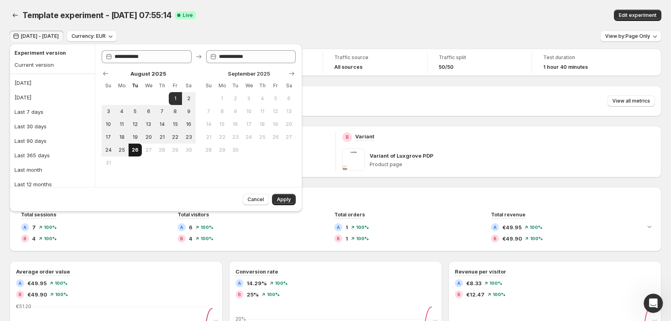
click at [135, 151] on span "26" at bounding box center [135, 150] width 7 height 6
type input "**********"
click at [296, 201] on div "Cancel Apply" at bounding box center [156, 199] width 293 height 25
click at [287, 197] on span "Apply" at bounding box center [284, 199] width 14 height 6
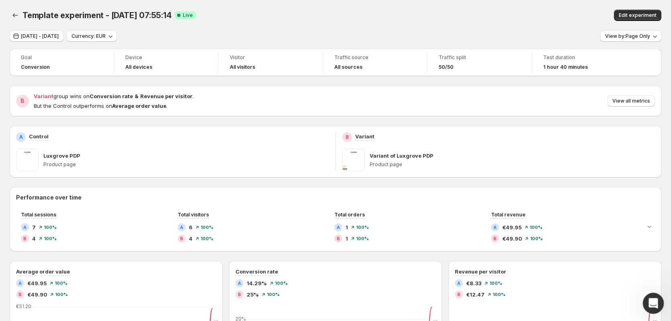
click at [650, 297] on icon "Open Intercom Messenger" at bounding box center [652, 301] width 13 height 13
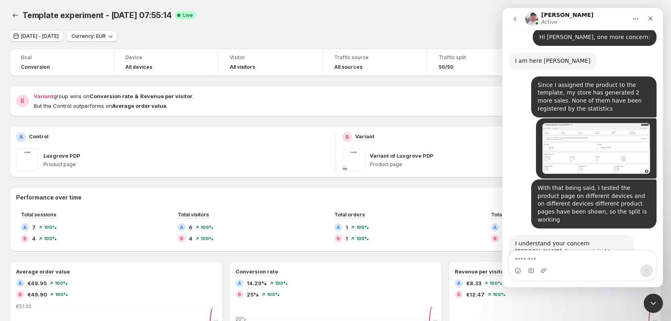
scroll to position [1772, 0]
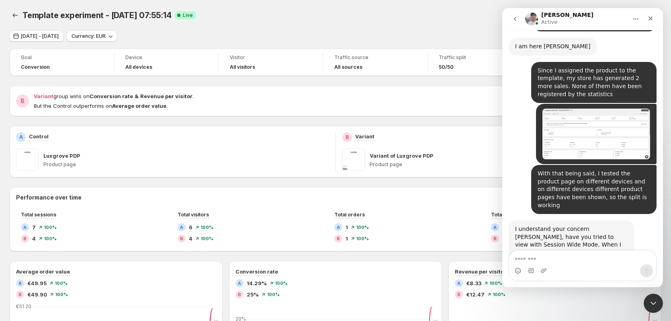
click at [569, 254] on textarea "Message…" at bounding box center [582, 257] width 147 height 14
type textarea "**********"
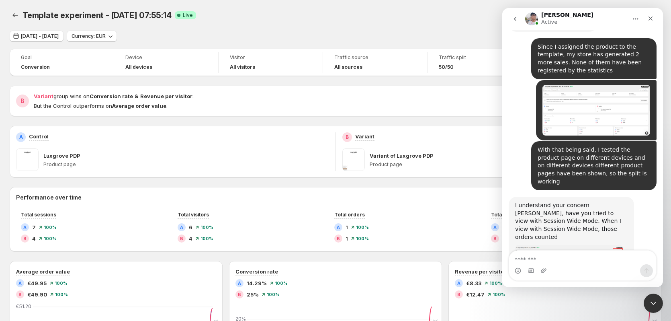
scroll to position [1796, 0]
click at [263, 182] on div "Goal Conversion Device All devices Visitor All visitors Traffic source All sour…" at bounding box center [336, 309] width 652 height 521
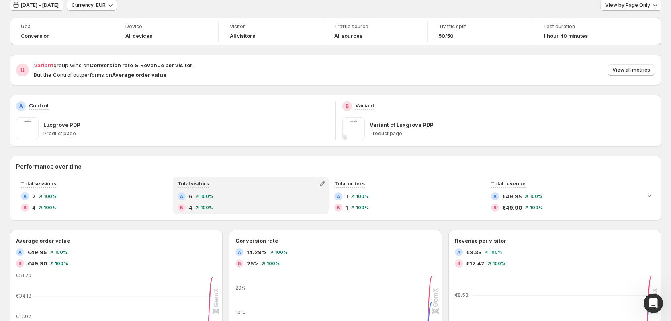
scroll to position [0, 0]
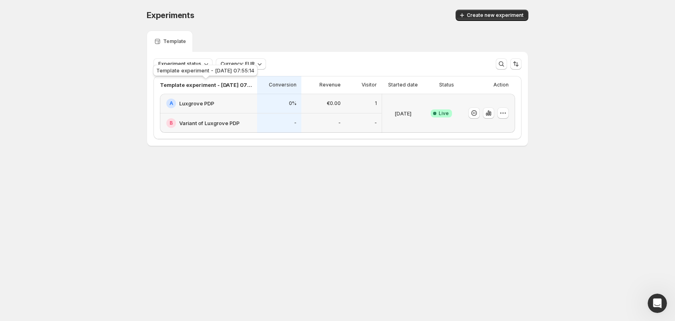
click at [239, 82] on p "Template experiment - [DATE] 07:55:14" at bounding box center [206, 85] width 92 height 8
click at [234, 118] on div "B Variant of Luxgrove PDP" at bounding box center [208, 122] width 97 height 19
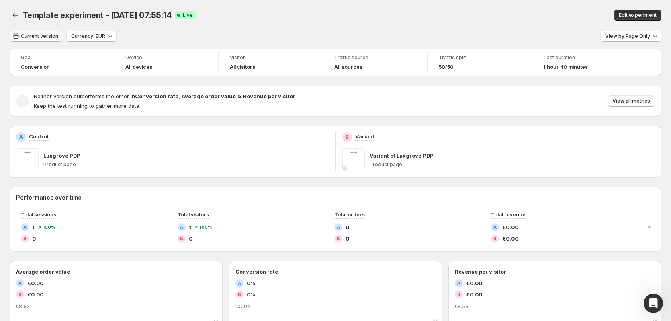
click at [44, 40] on button "Current version" at bounding box center [36, 36] width 53 height 11
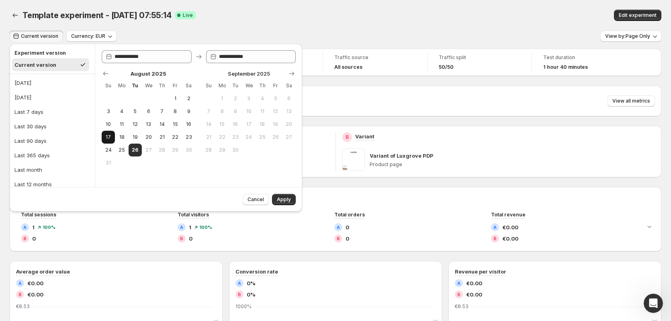
click at [114, 135] on button "17" at bounding box center [108, 137] width 13 height 13
type input "**********"
click at [133, 149] on span "26" at bounding box center [135, 150] width 7 height 6
type input "**********"
click at [282, 198] on span "Apply" at bounding box center [284, 199] width 14 height 6
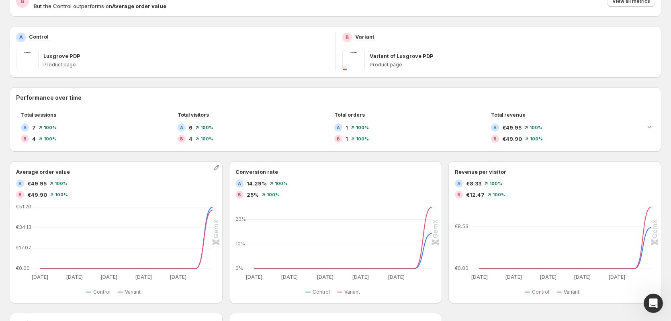
scroll to position [134, 0]
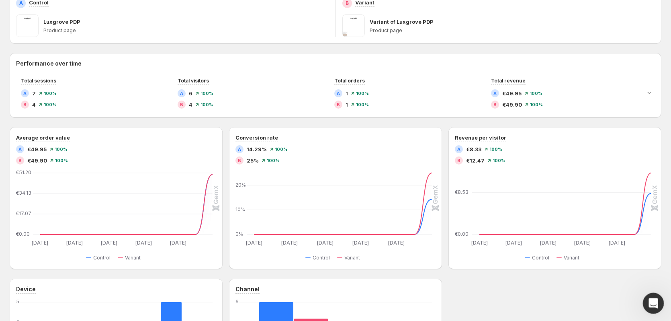
click at [653, 301] on icon "Open Intercom Messenger" at bounding box center [652, 302] width 6 height 6
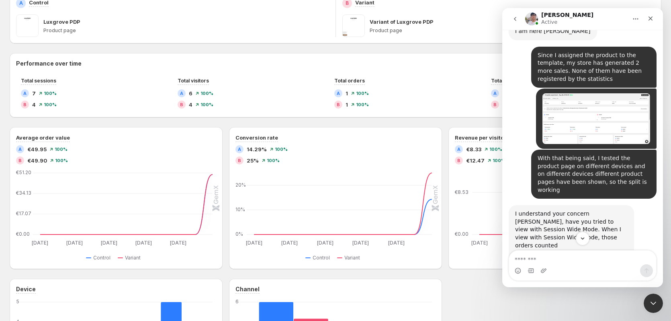
scroll to position [1812, 0]
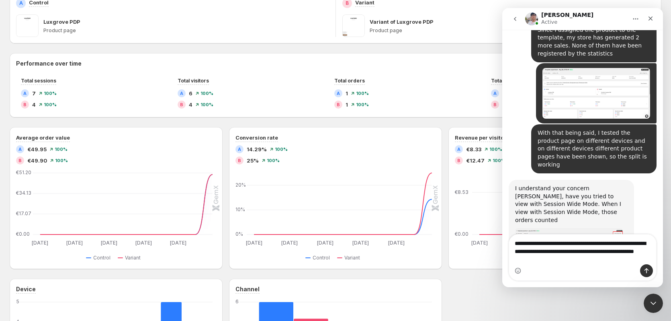
type textarea "**********"
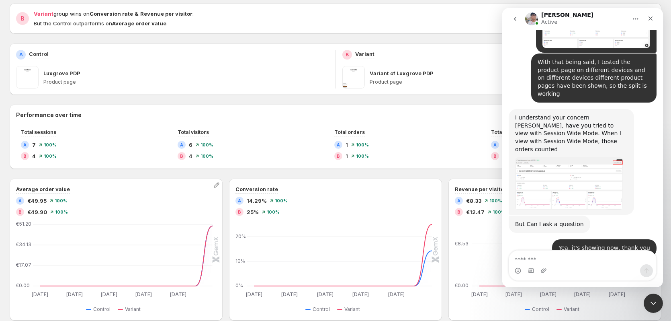
scroll to position [80, 0]
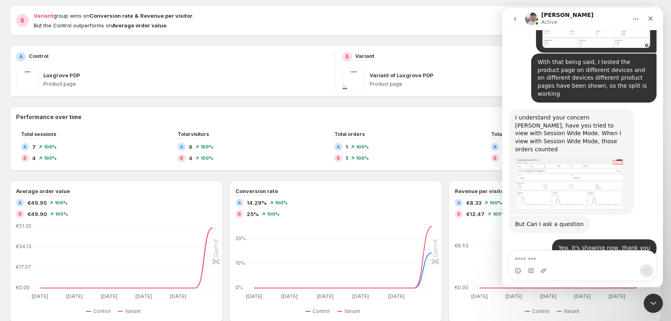
click at [140, 179] on div "Performance over time Total sessions A 7 100 % B 4 100 % Total visitors A 6 100…" at bounding box center [336, 297] width 652 height 383
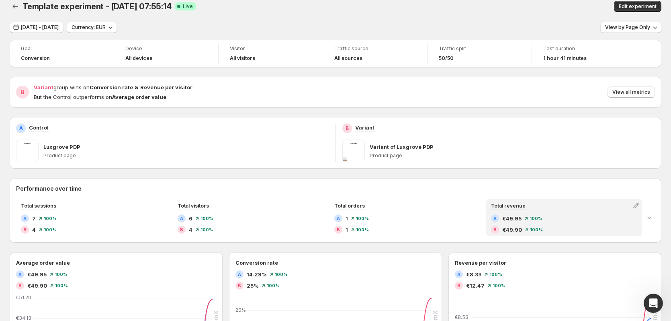
scroll to position [0, 0]
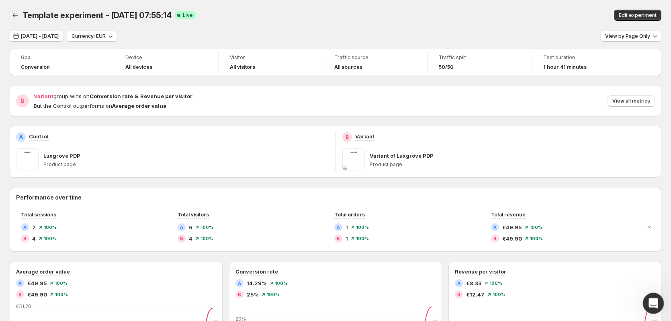
click at [647, 297] on div "Open Intercom Messenger" at bounding box center [652, 302] width 27 height 27
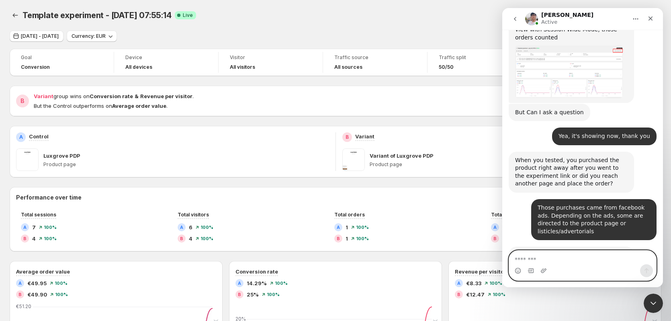
scroll to position [2004, 0]
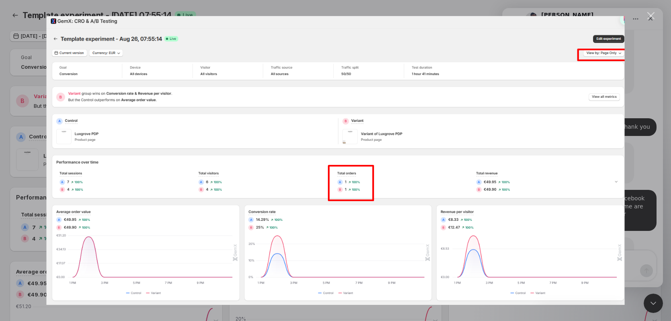
click at [638, 161] on div "Intercom messenger" at bounding box center [335, 160] width 671 height 321
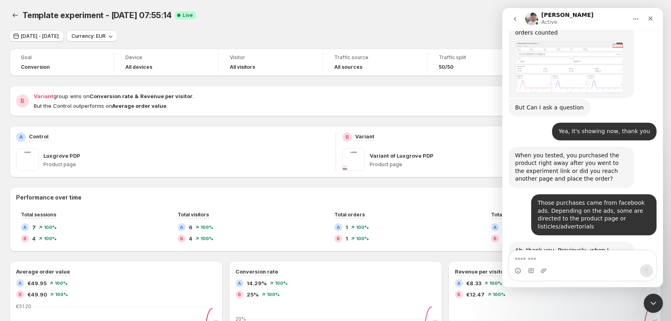
scroll to position [1999, 0]
click at [620, 262] on textarea "Message…" at bounding box center [582, 257] width 147 height 14
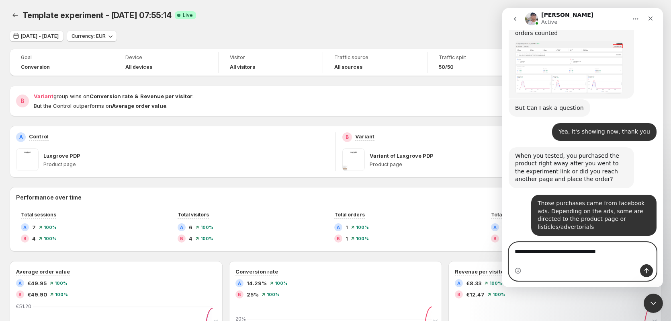
type textarea "**********"
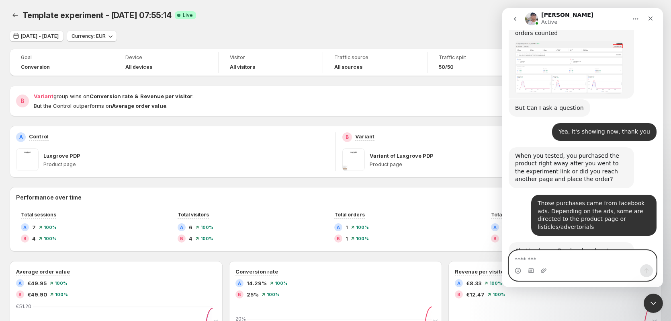
scroll to position [2023, 0]
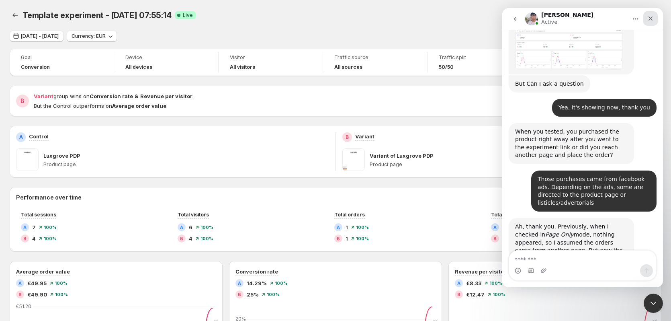
drag, startPoint x: 651, startPoint y: 16, endPoint x: 1119, endPoint y: 8, distance: 467.8
click at [651, 16] on icon "Close" at bounding box center [650, 18] width 6 height 6
